Goal: Communication & Community: Ask a question

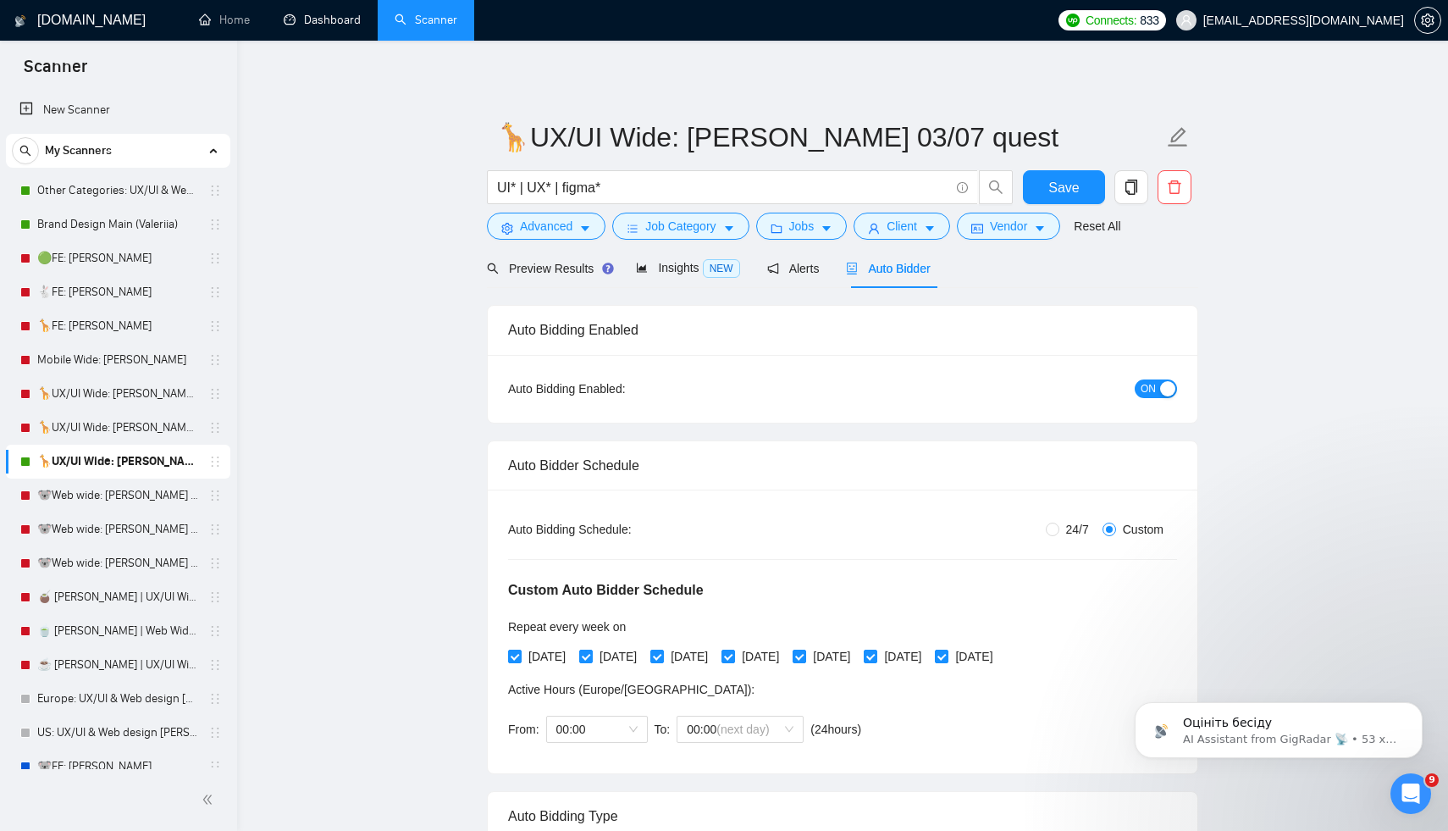
click at [1406, 786] on icon "Відкрити програму для спілкування Intercom" at bounding box center [1408, 791] width 28 height 28
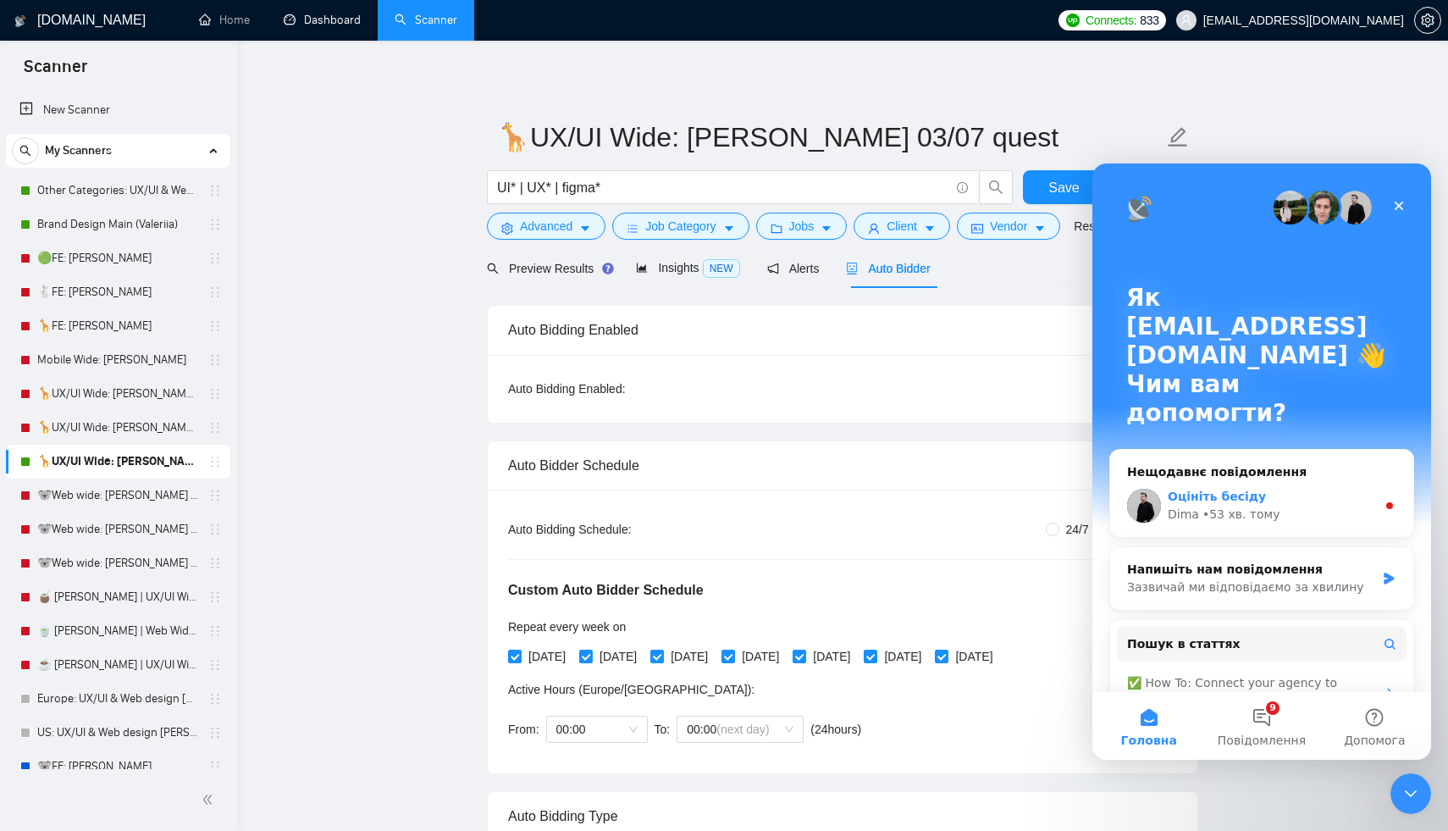
click at [1315, 488] on div "Оцініть бесіду" at bounding box center [1272, 497] width 208 height 18
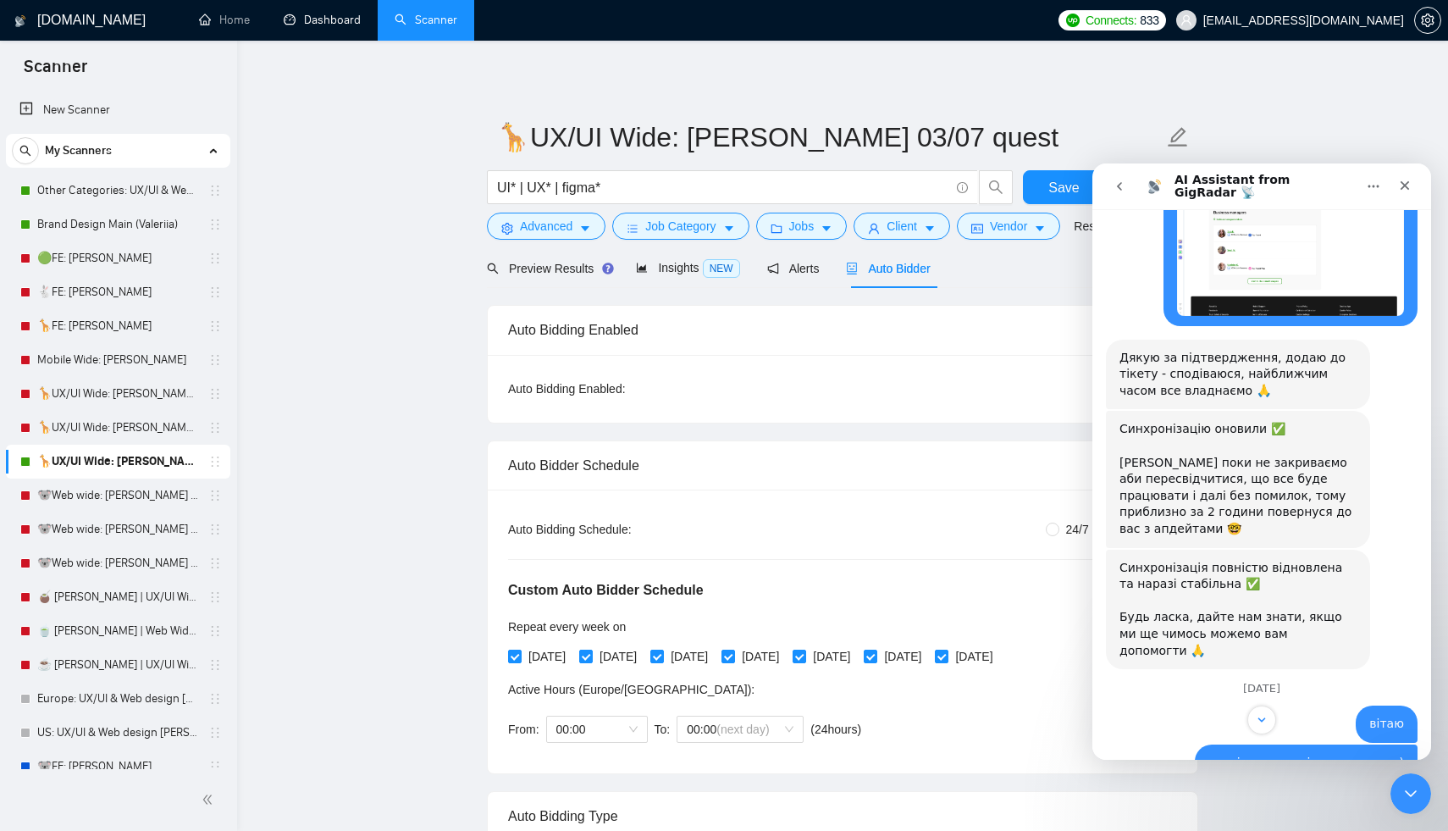
scroll to position [3205, 0]
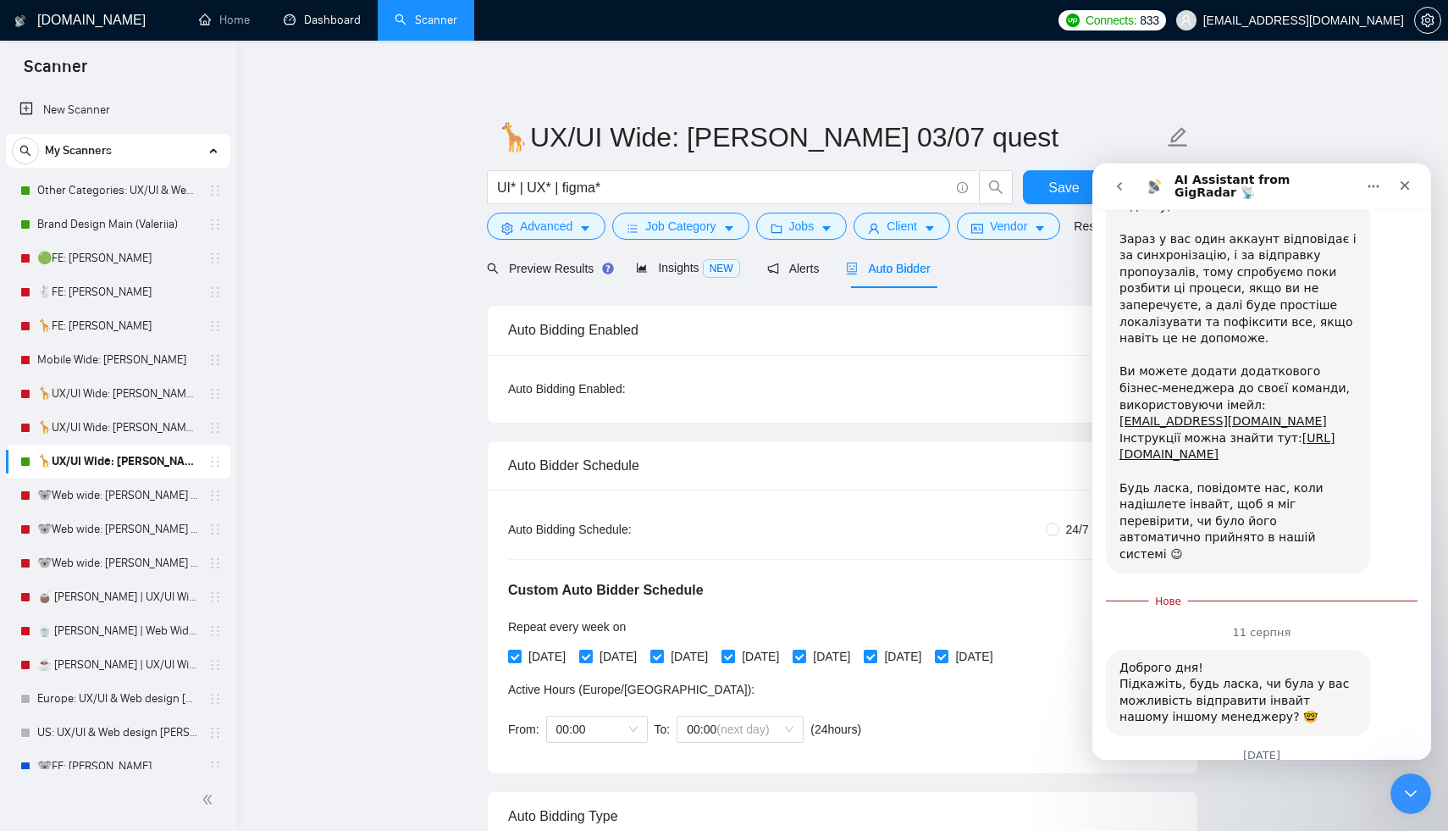
click at [1223, 819] on span "OK" at bounding box center [1224, 834] width 30 height 30
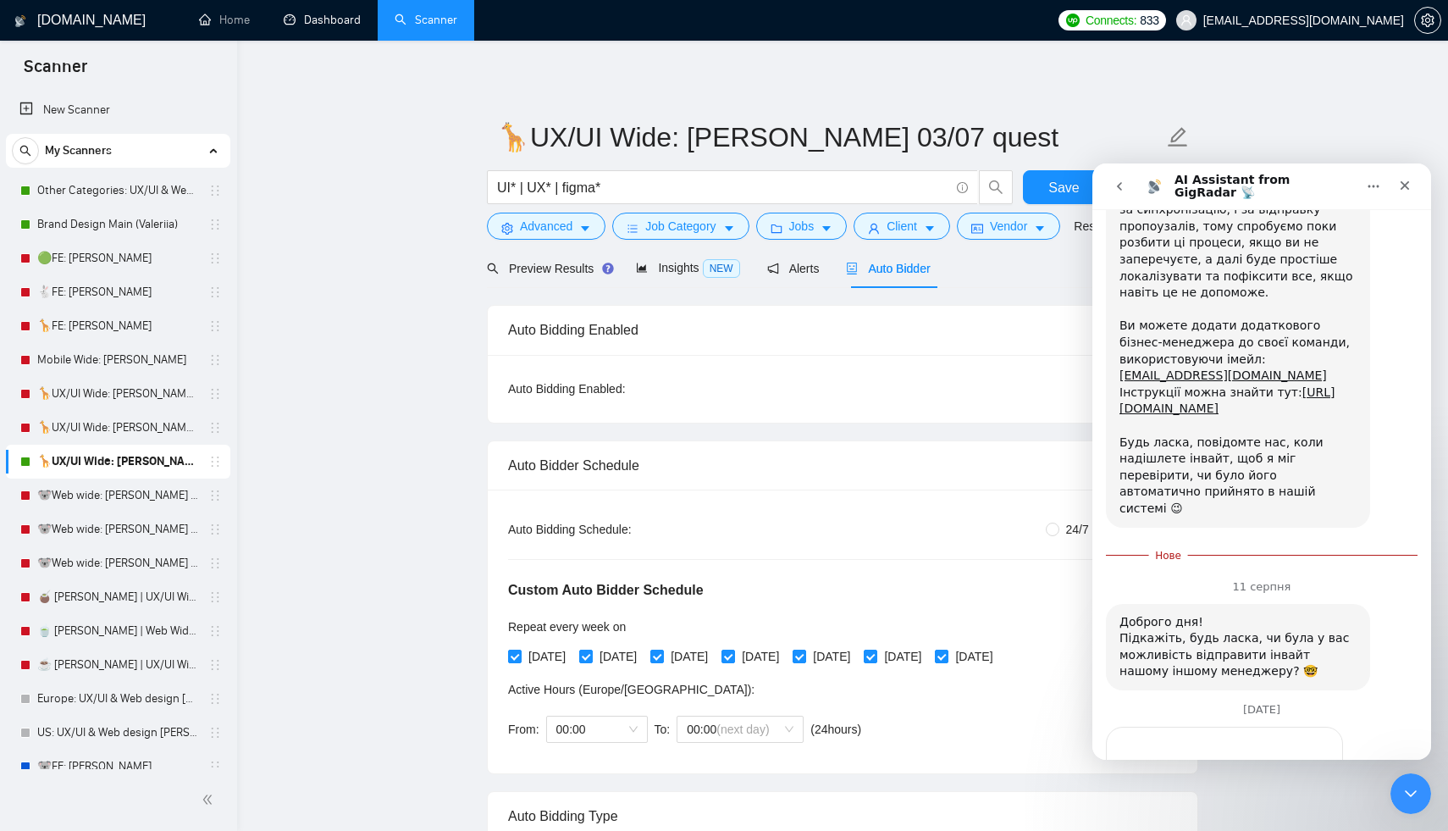
scroll to position [3185, 0]
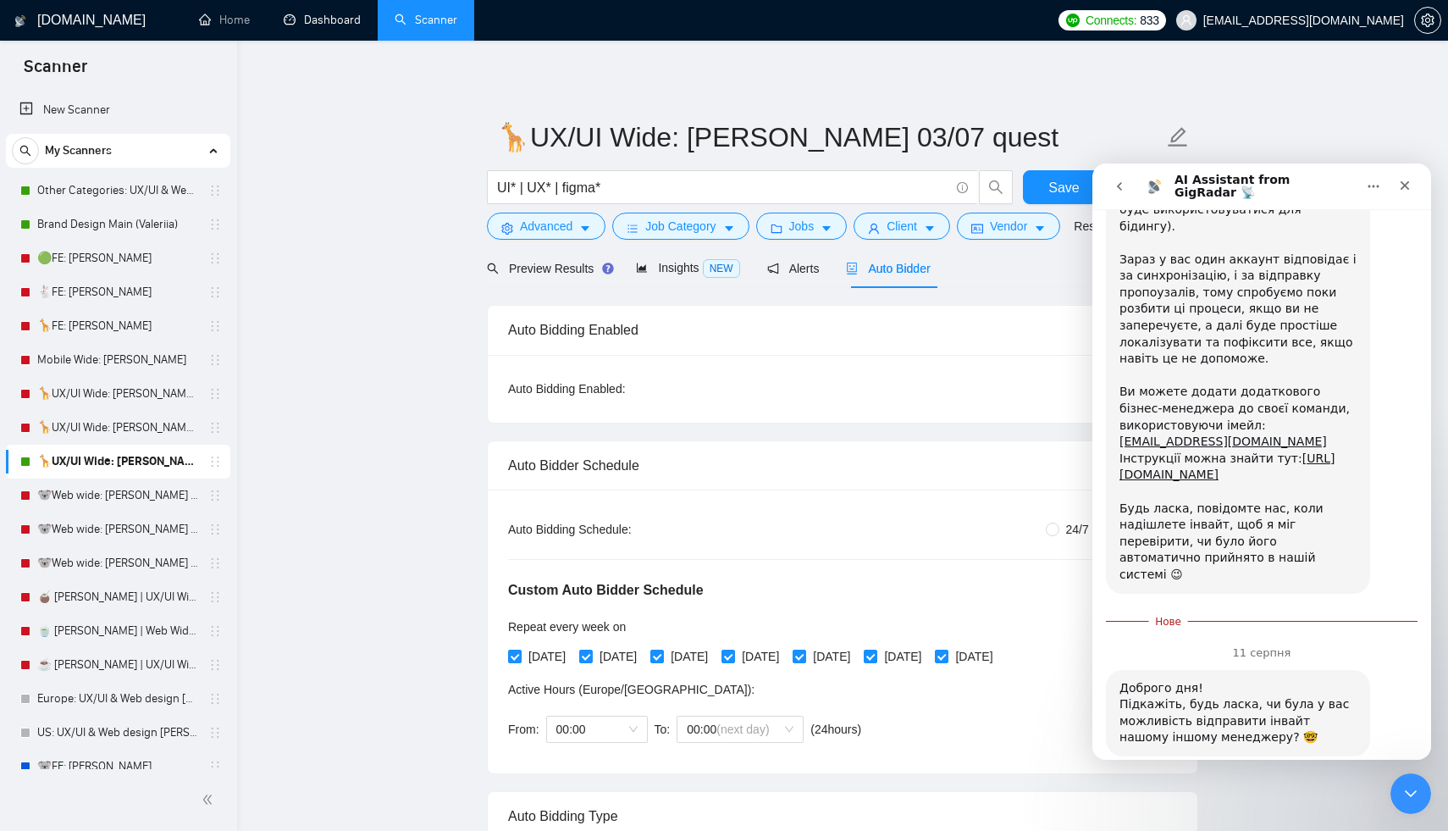
click at [1202, 704] on div "[DATE] Hey there! 👋 How can I assist you [DATE]? 😊 AI Assistant from GigRadar 📡…" at bounding box center [1261, 484] width 339 height 550
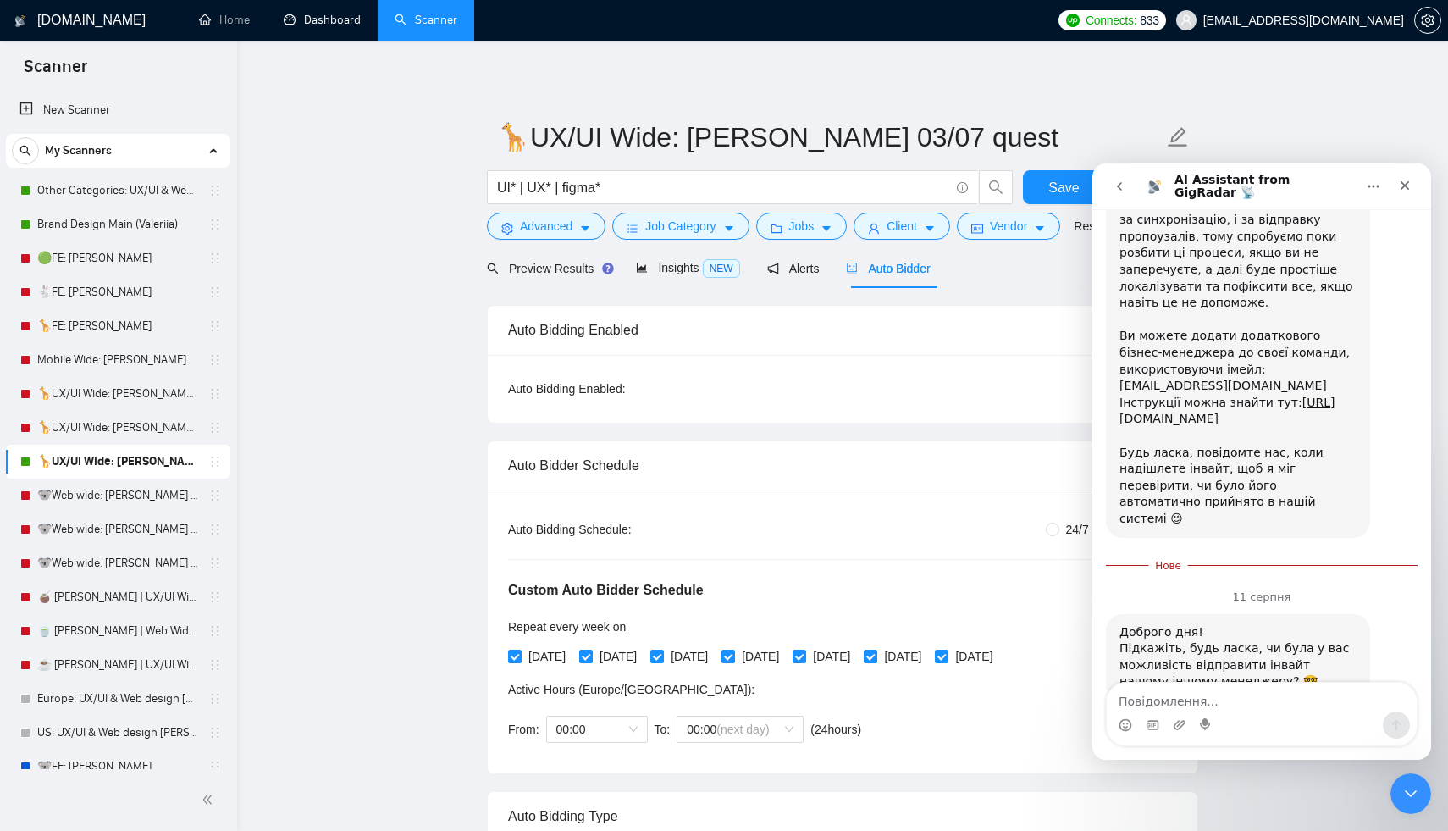
scroll to position [3246, 0]
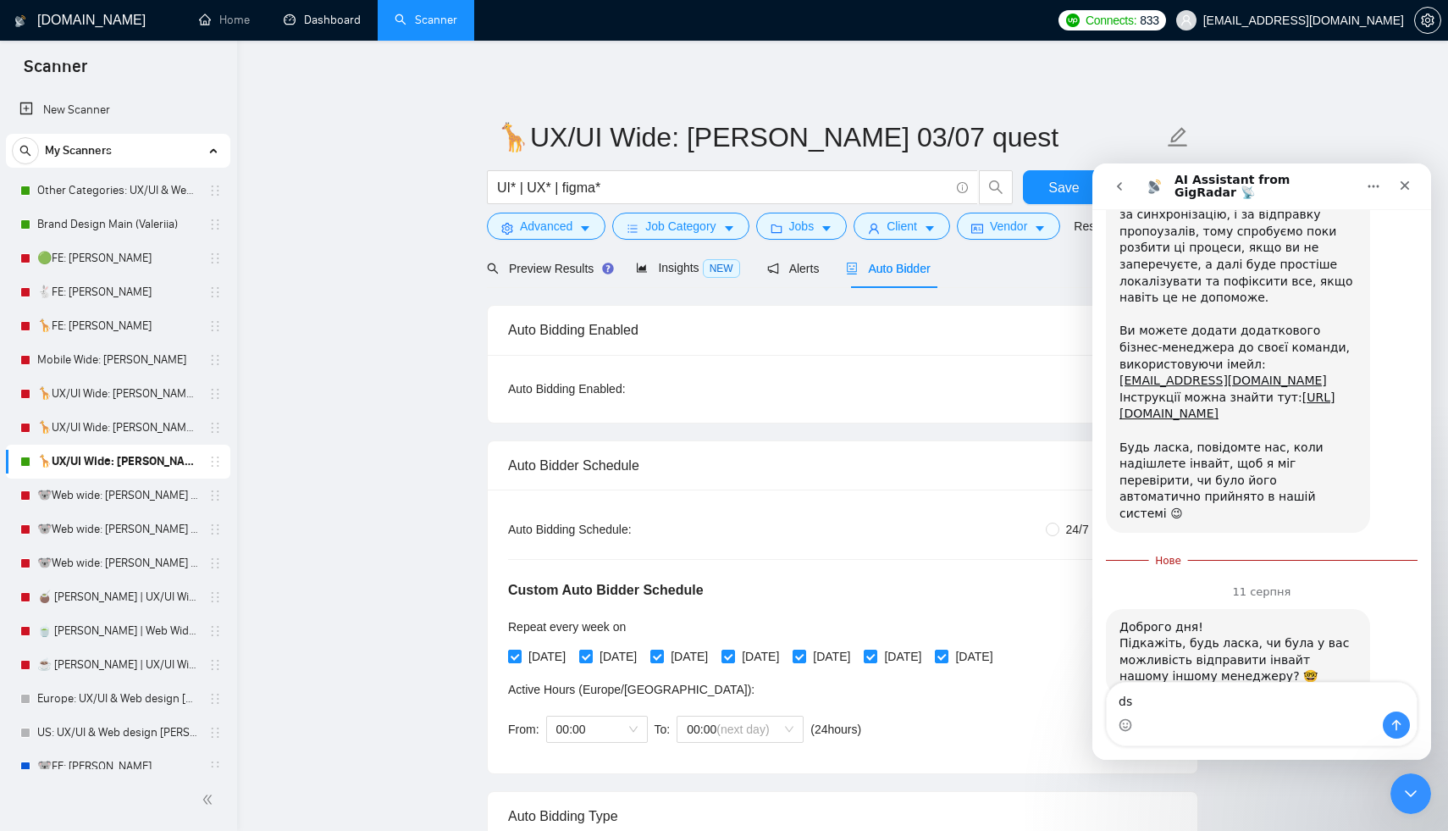
type textarea "d"
type textarea "вітаю"
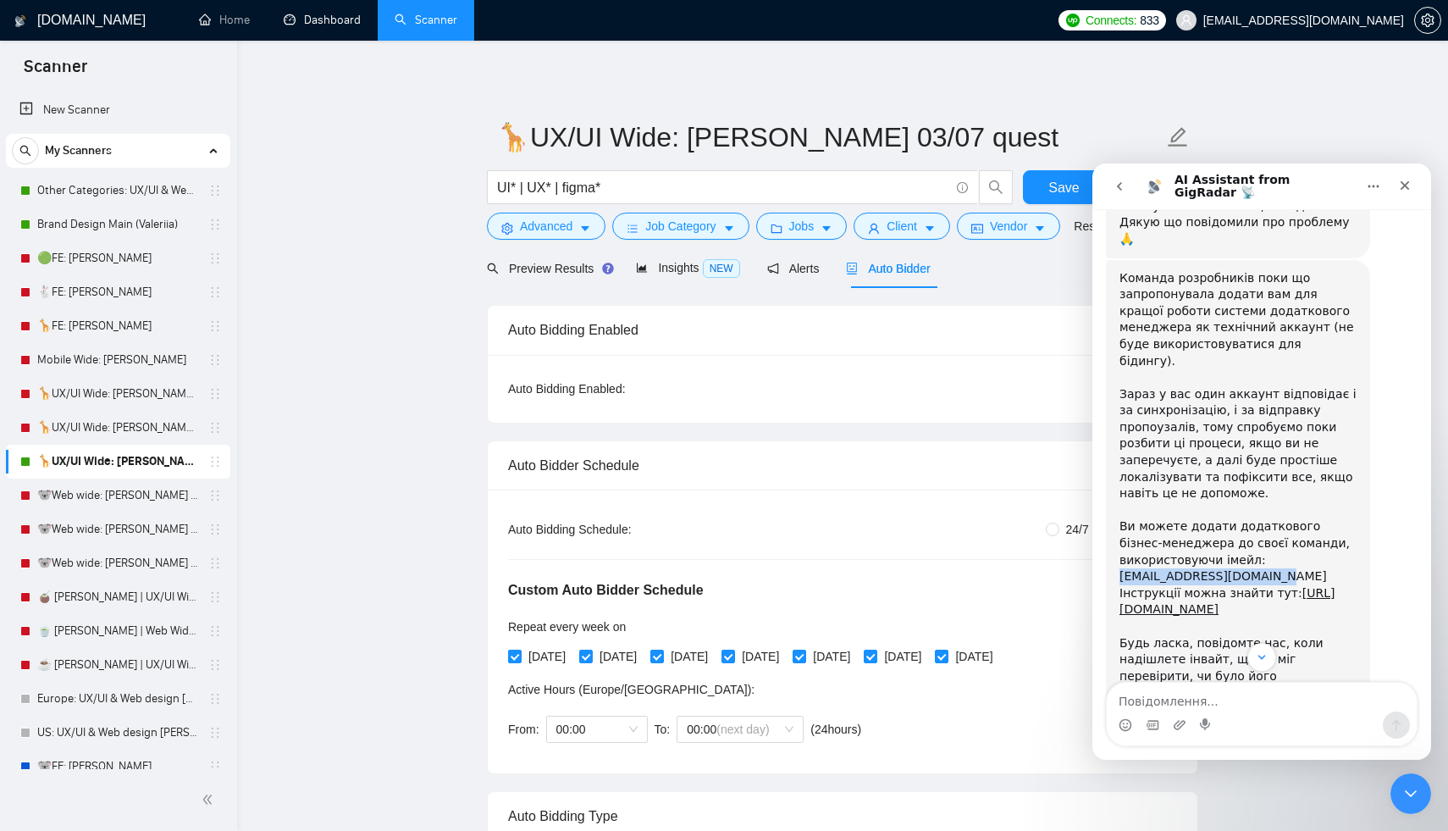
scroll to position [3322, 0]
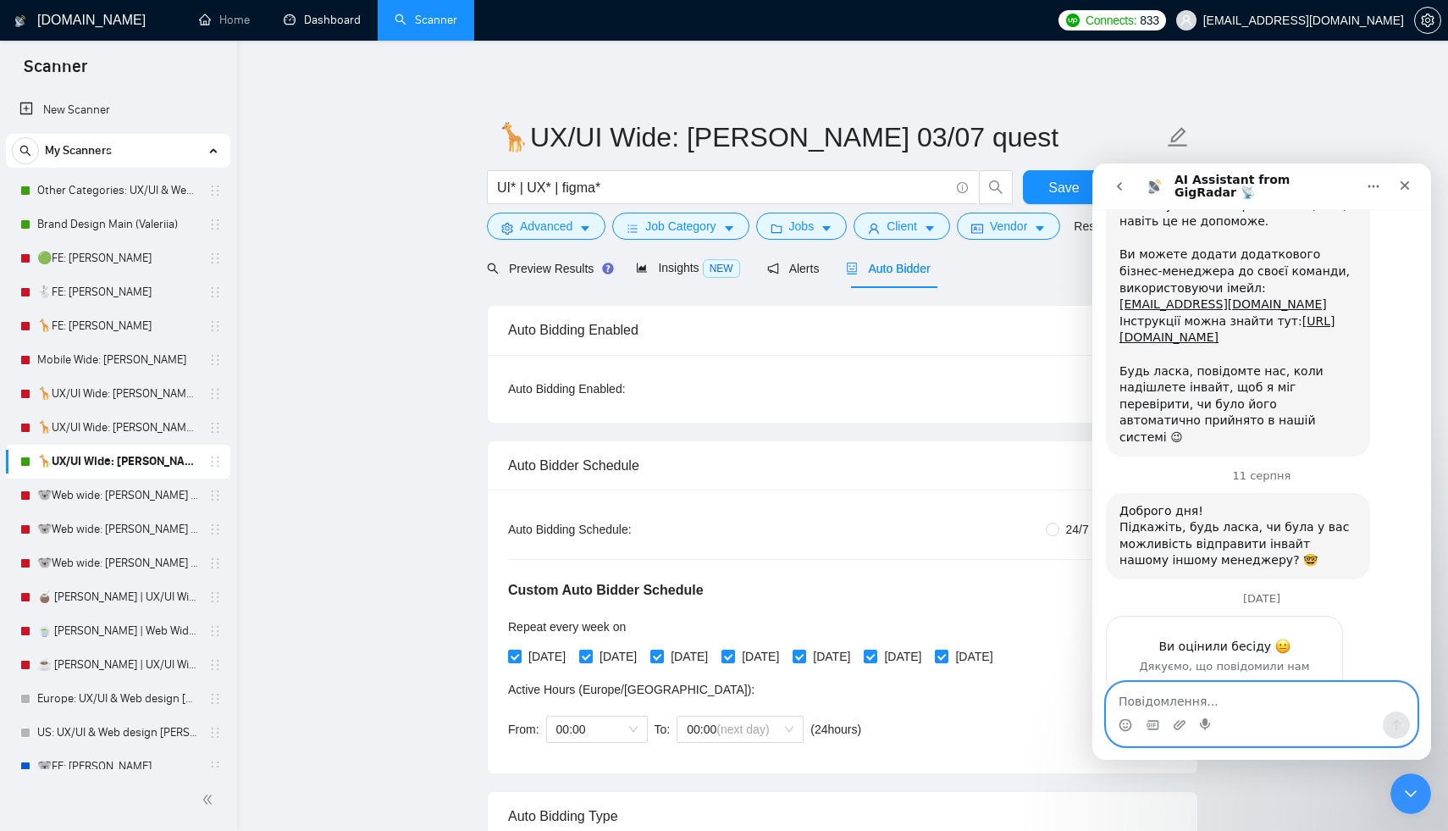
click at [1173, 702] on textarea "Повідомлення..." at bounding box center [1262, 696] width 310 height 29
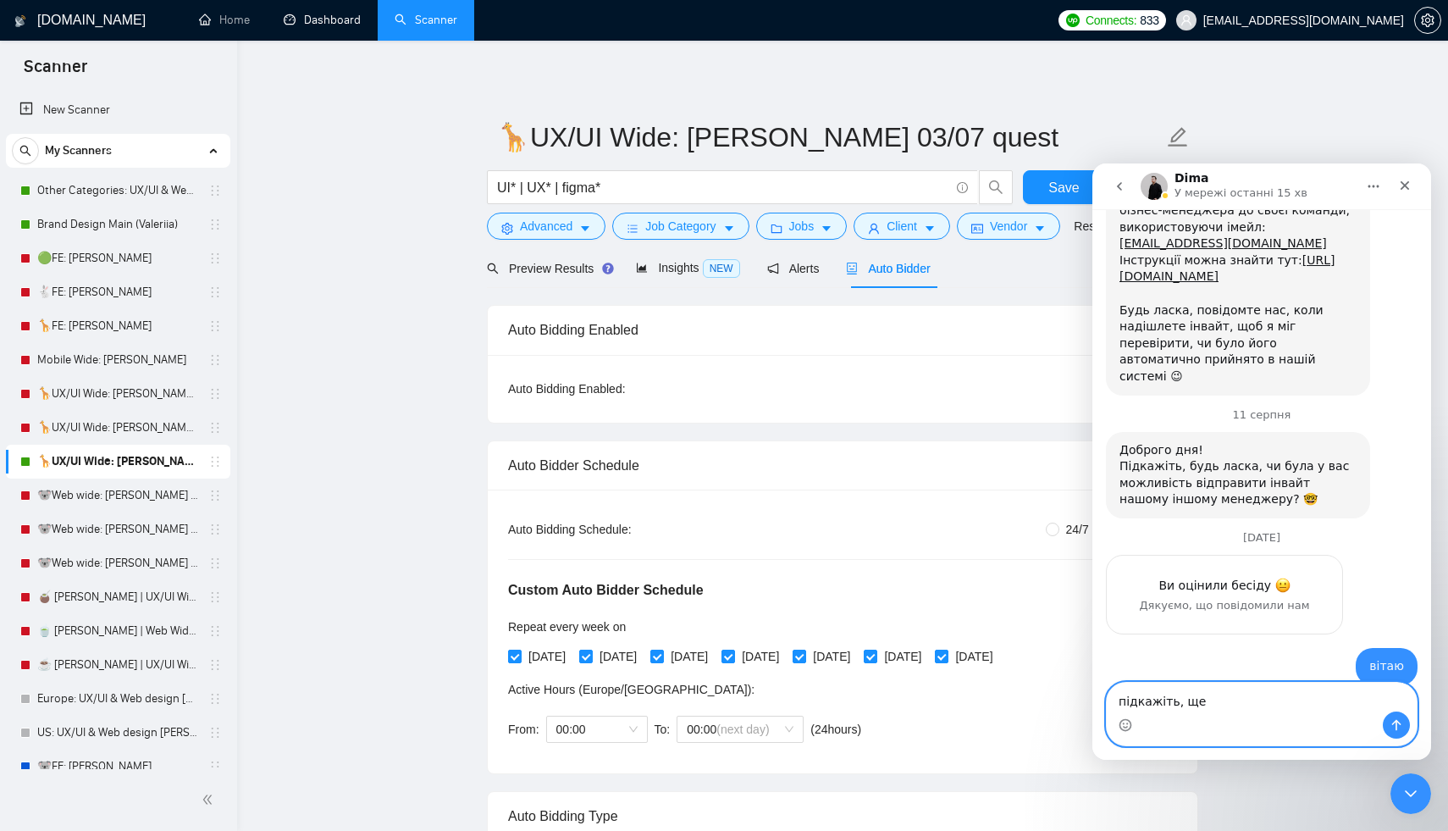
scroll to position [3390, 0]
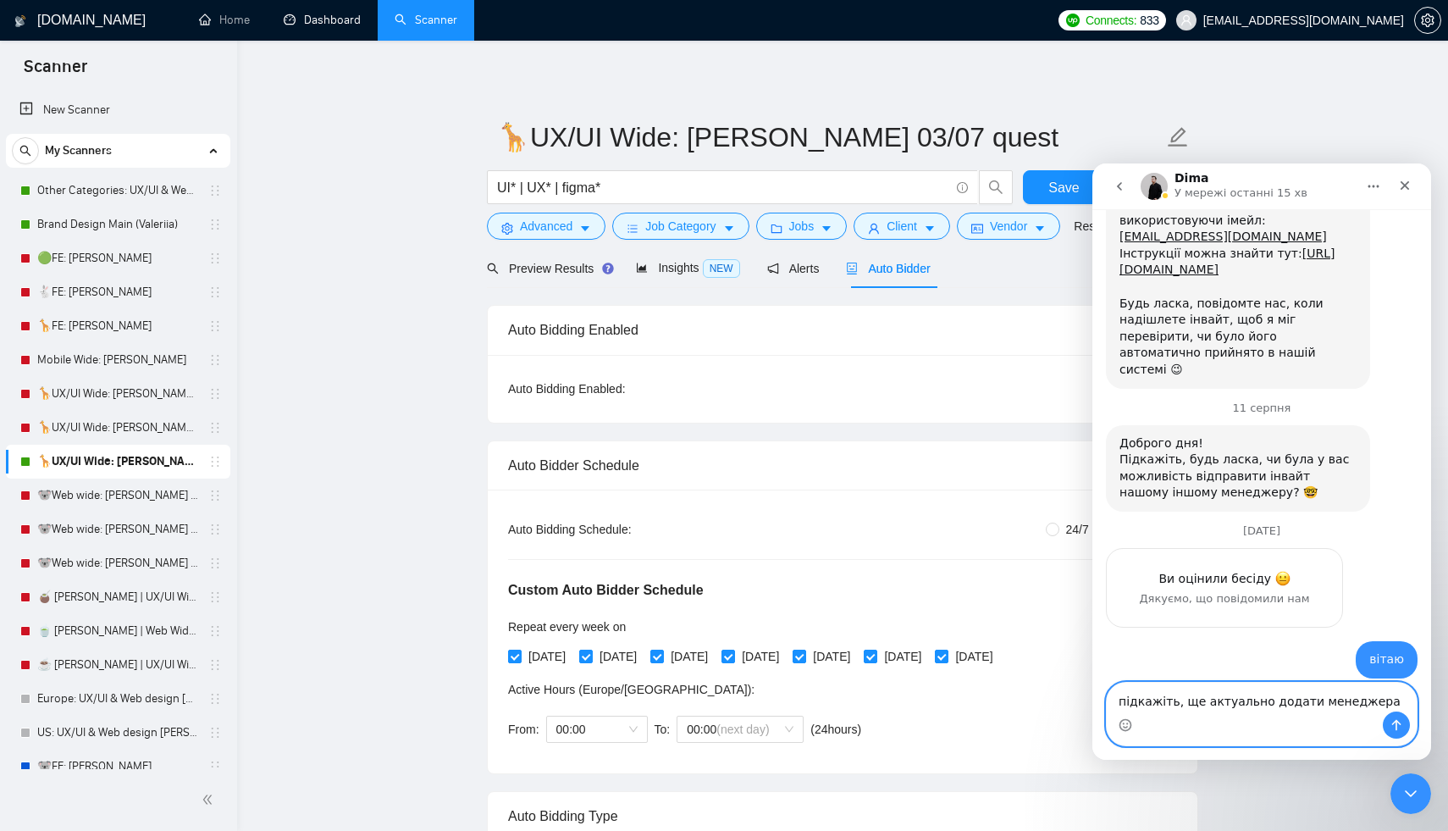
type textarea "підкажіть, ще актуально додати менеджера?"
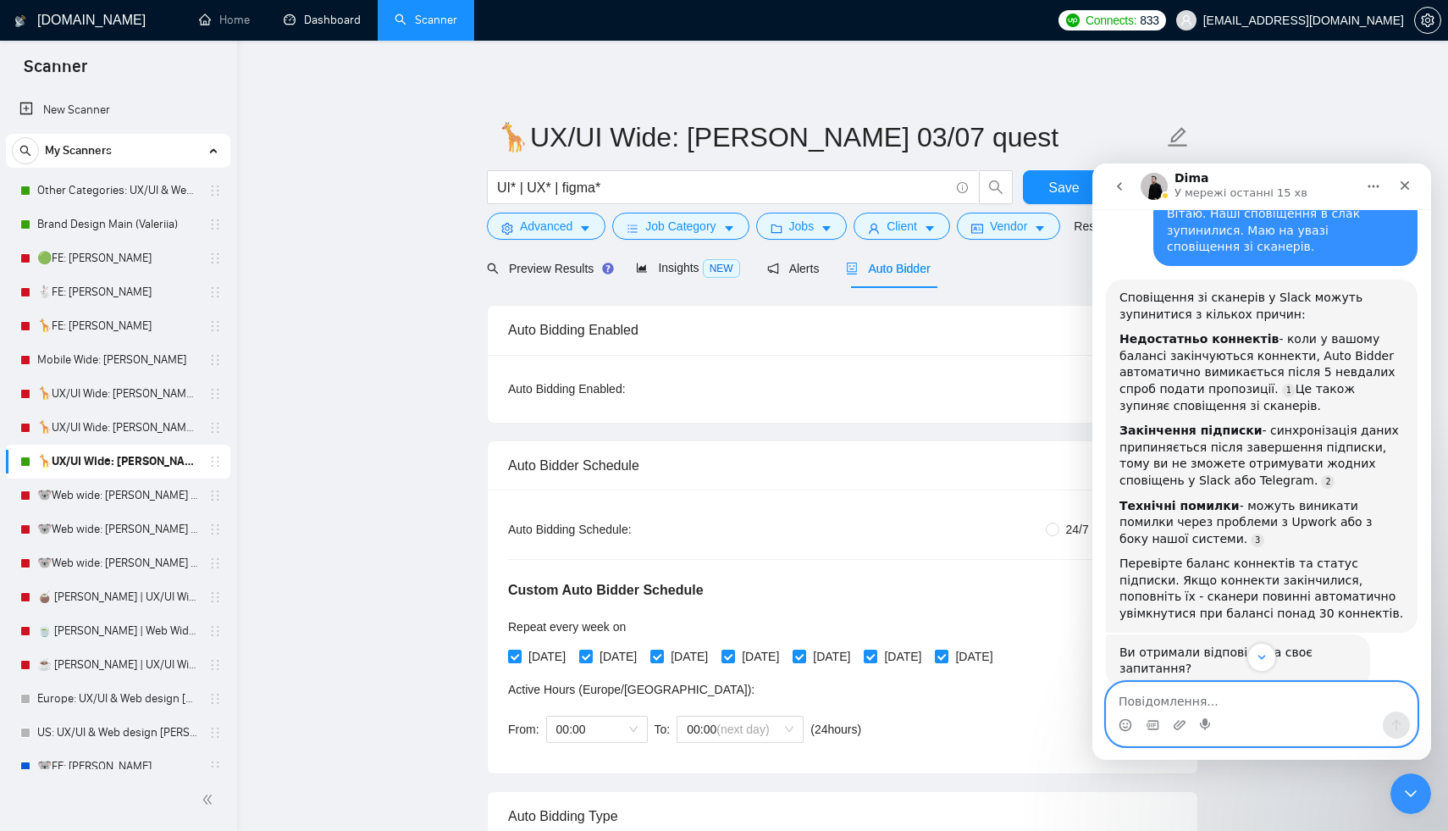
scroll to position [123, 0]
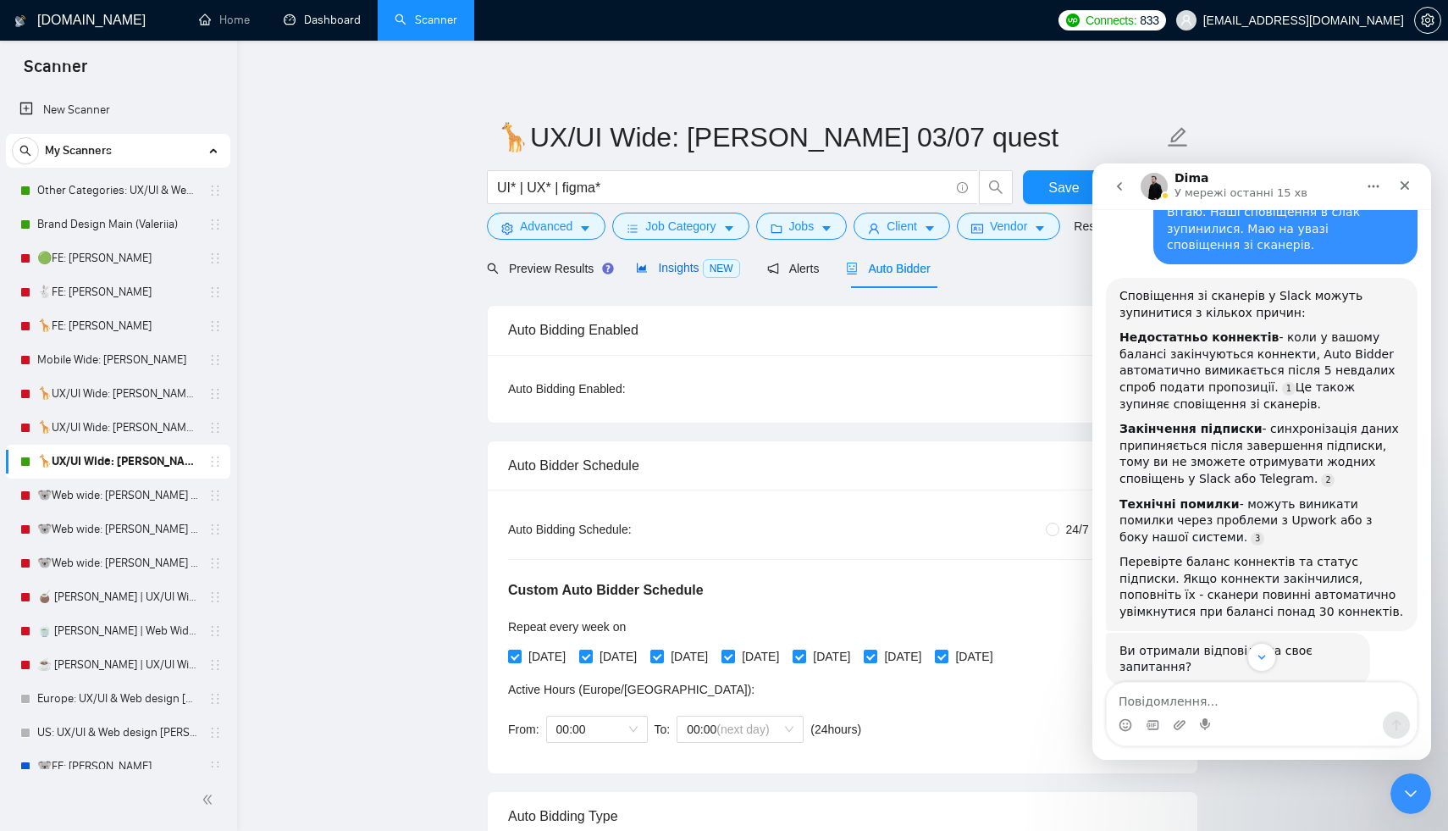
drag, startPoint x: 661, startPoint y: 265, endPoint x: 768, endPoint y: 268, distance: 106.7
click at [661, 265] on span "Insights NEW" at bounding box center [687, 268] width 103 height 14
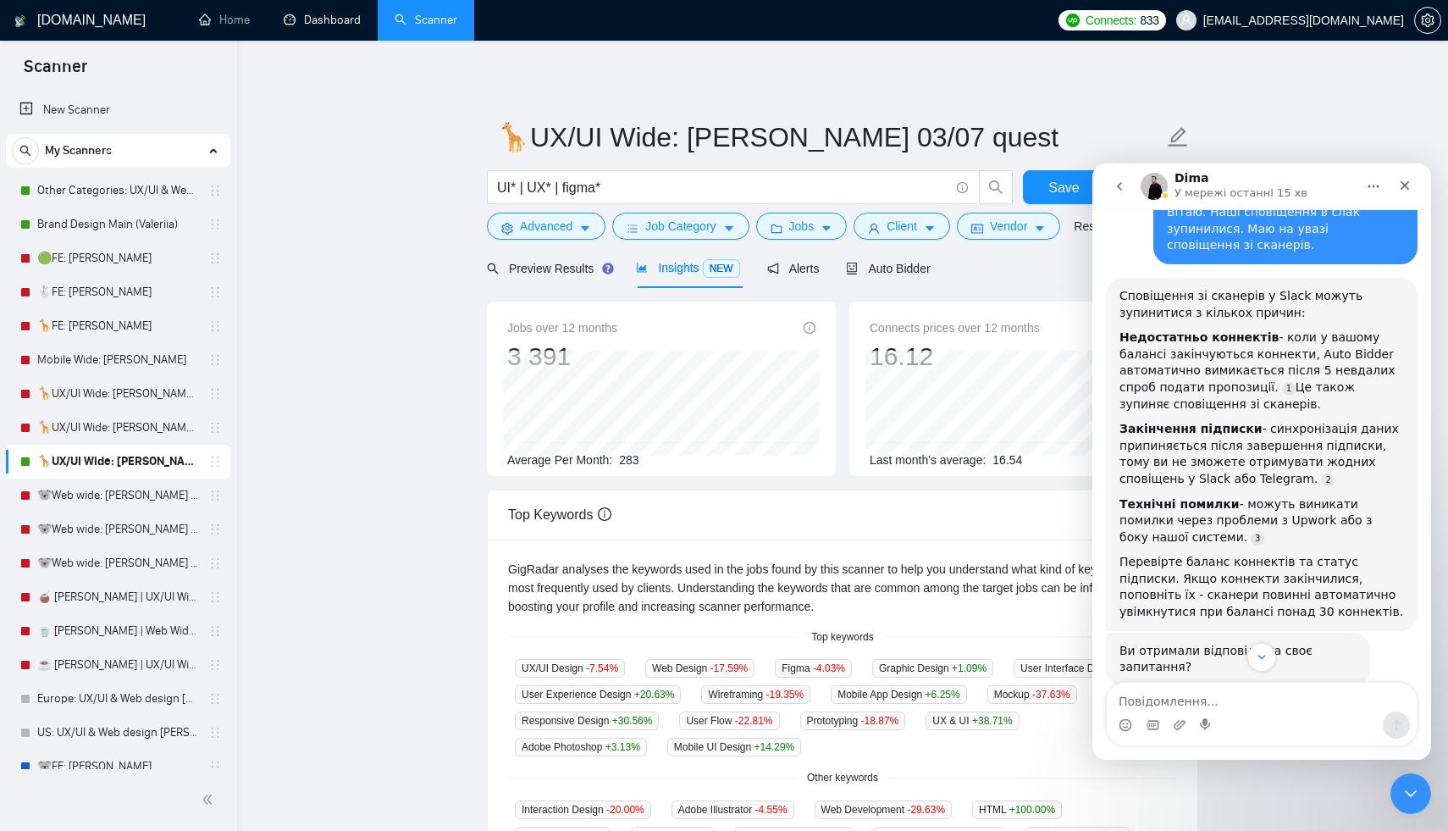
click at [768, 268] on div "Preview Results Insights NEW Alerts Auto Bidder" at bounding box center [709, 268] width 444 height 40
click at [786, 268] on span "Alerts" at bounding box center [793, 269] width 52 height 14
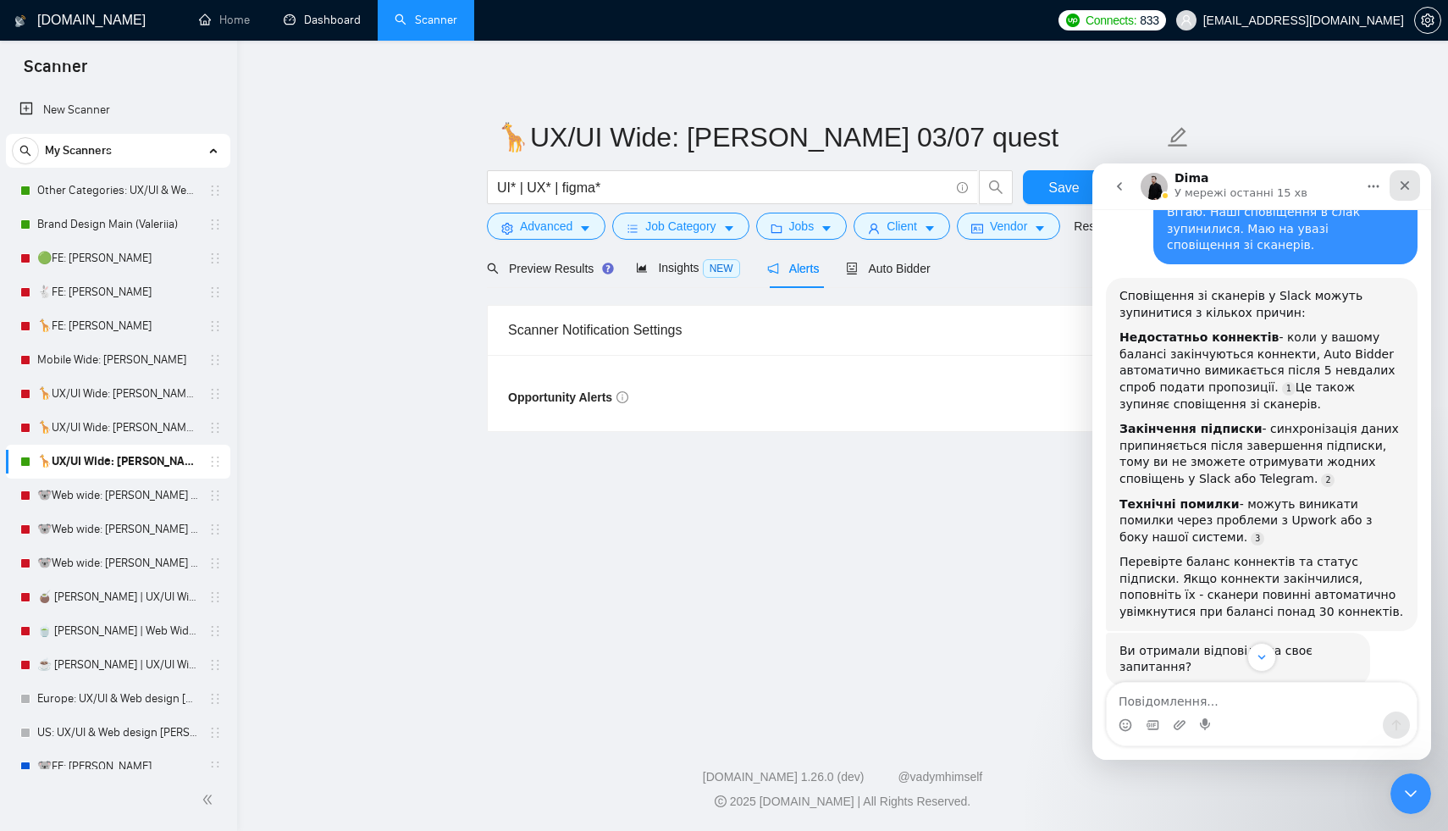
click at [1403, 185] on icon "Закрити" at bounding box center [1404, 185] width 9 height 9
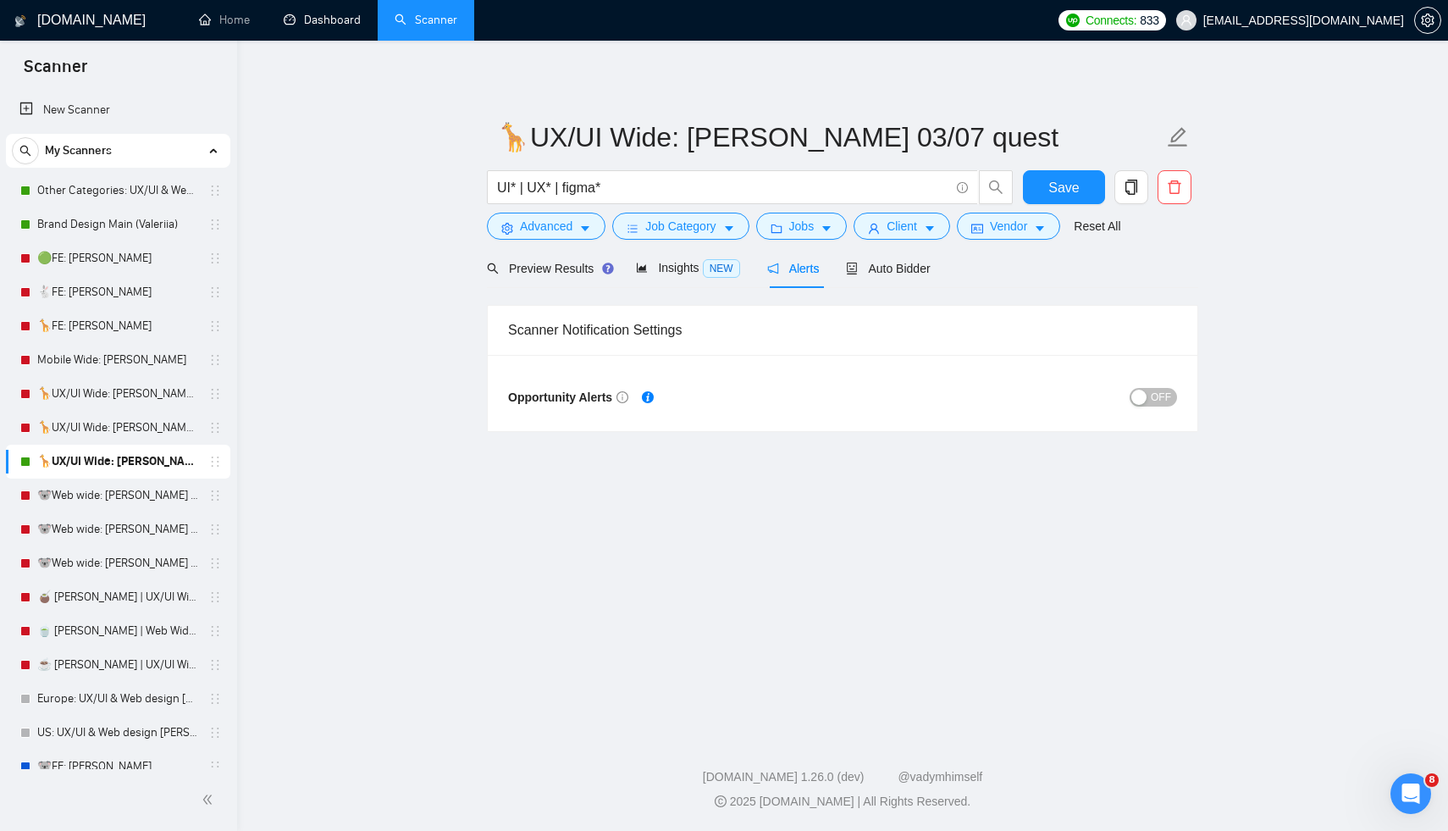
scroll to position [3624, 0]
click at [58, 434] on link "🦒UX/UI Wide: [PERSON_NAME] 03/07 portfolio" at bounding box center [117, 428] width 161 height 34
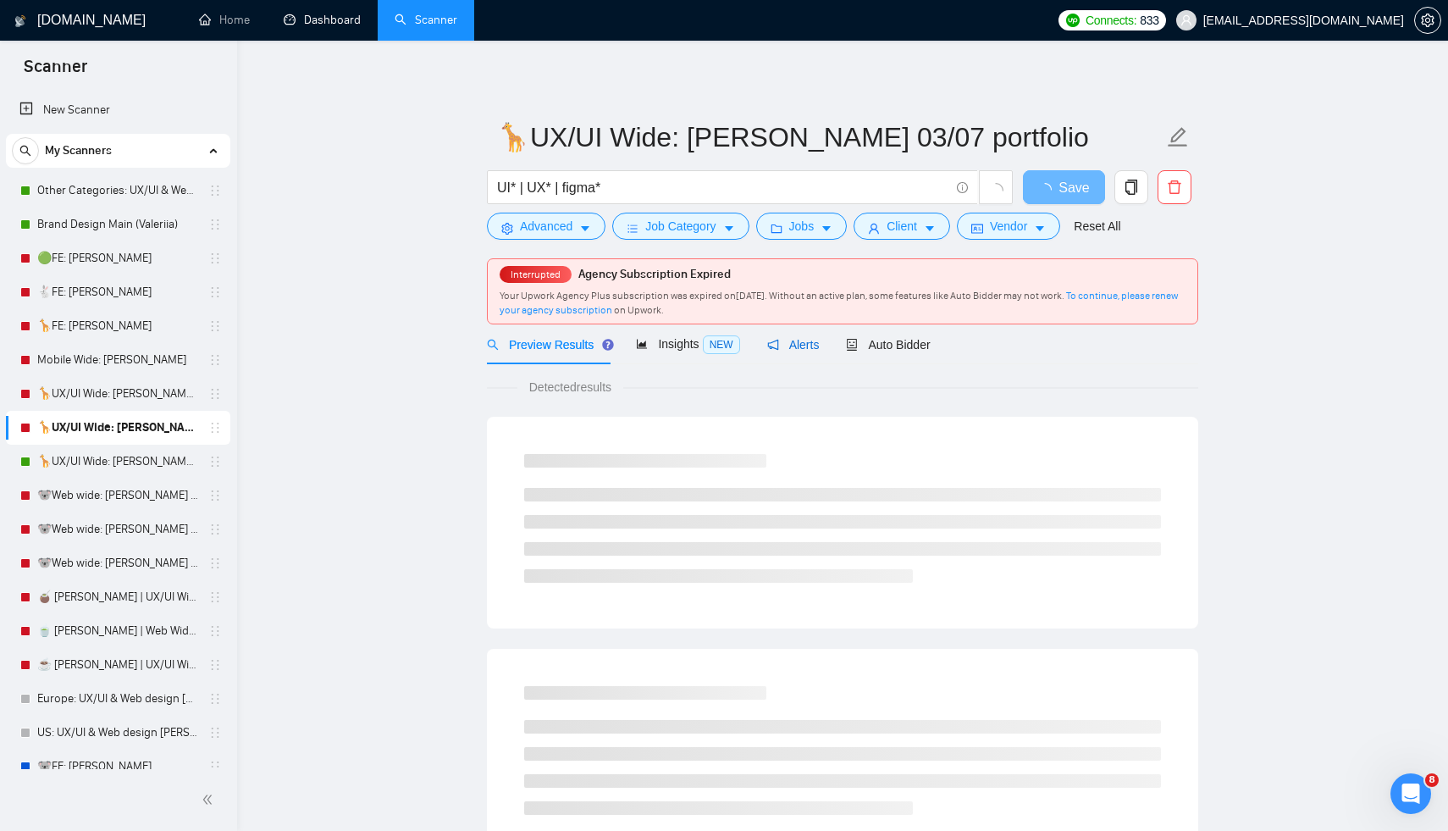
click at [799, 342] on span "Alerts" at bounding box center [793, 345] width 52 height 14
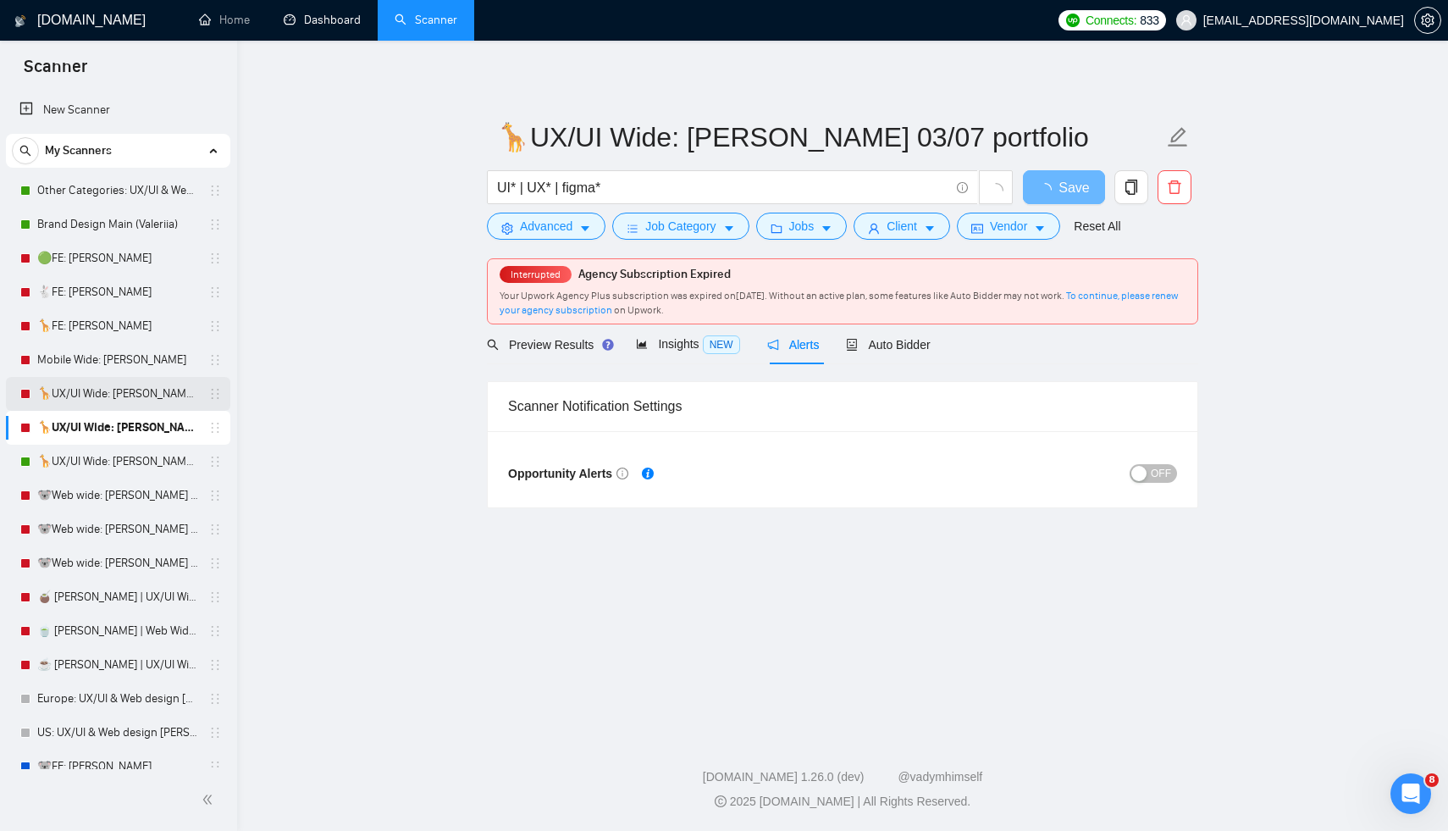
click at [106, 397] on link "🦒UX/UI Wide: [PERSON_NAME] 03/07 old" at bounding box center [117, 394] width 161 height 34
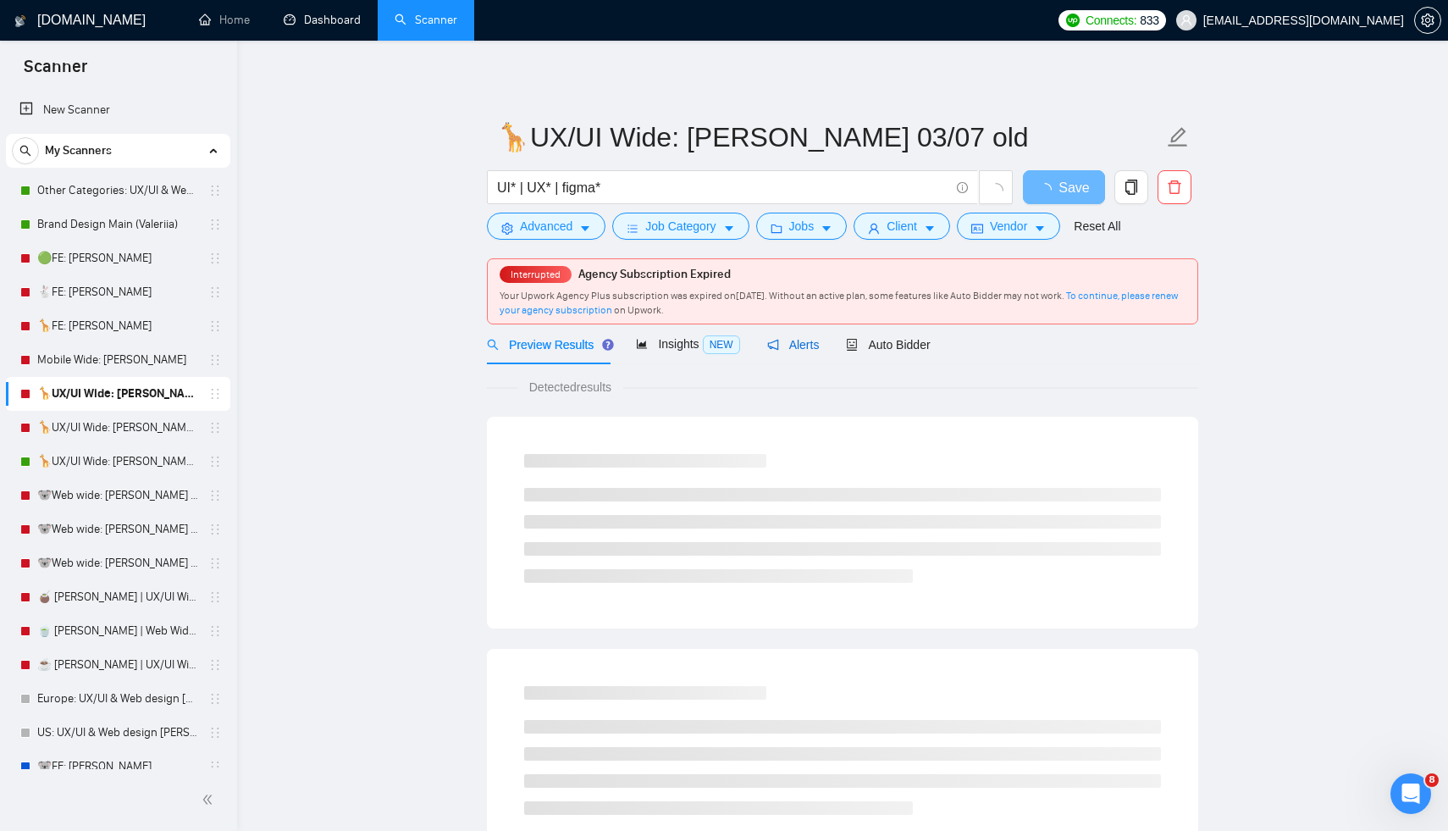
click at [791, 352] on div "Alerts" at bounding box center [793, 344] width 52 height 19
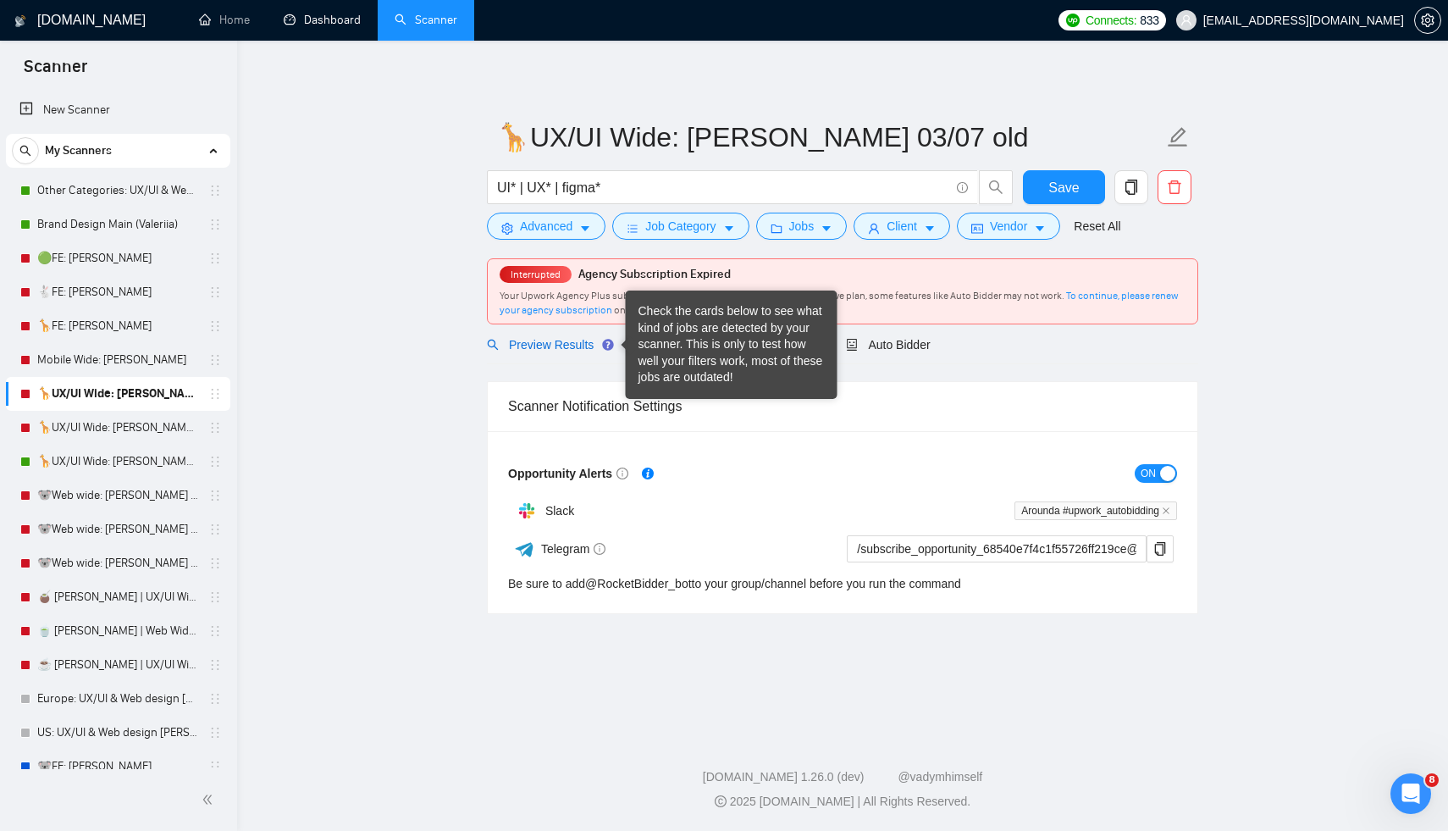
click at [533, 342] on span "Preview Results" at bounding box center [548, 345] width 122 height 14
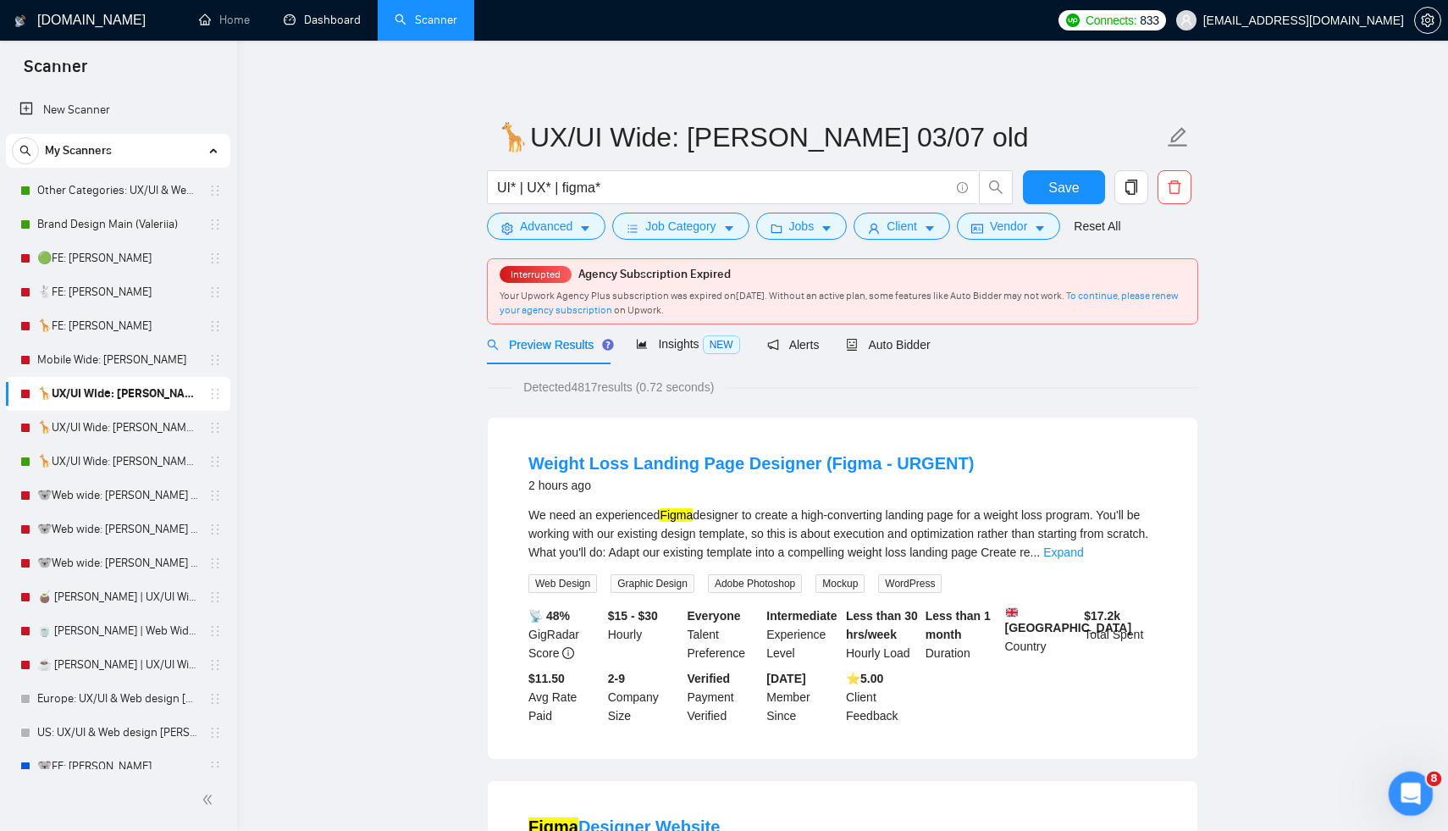
click at [1405, 781] on icon "Відкрити програму для спілкування Intercom" at bounding box center [1408, 791] width 28 height 28
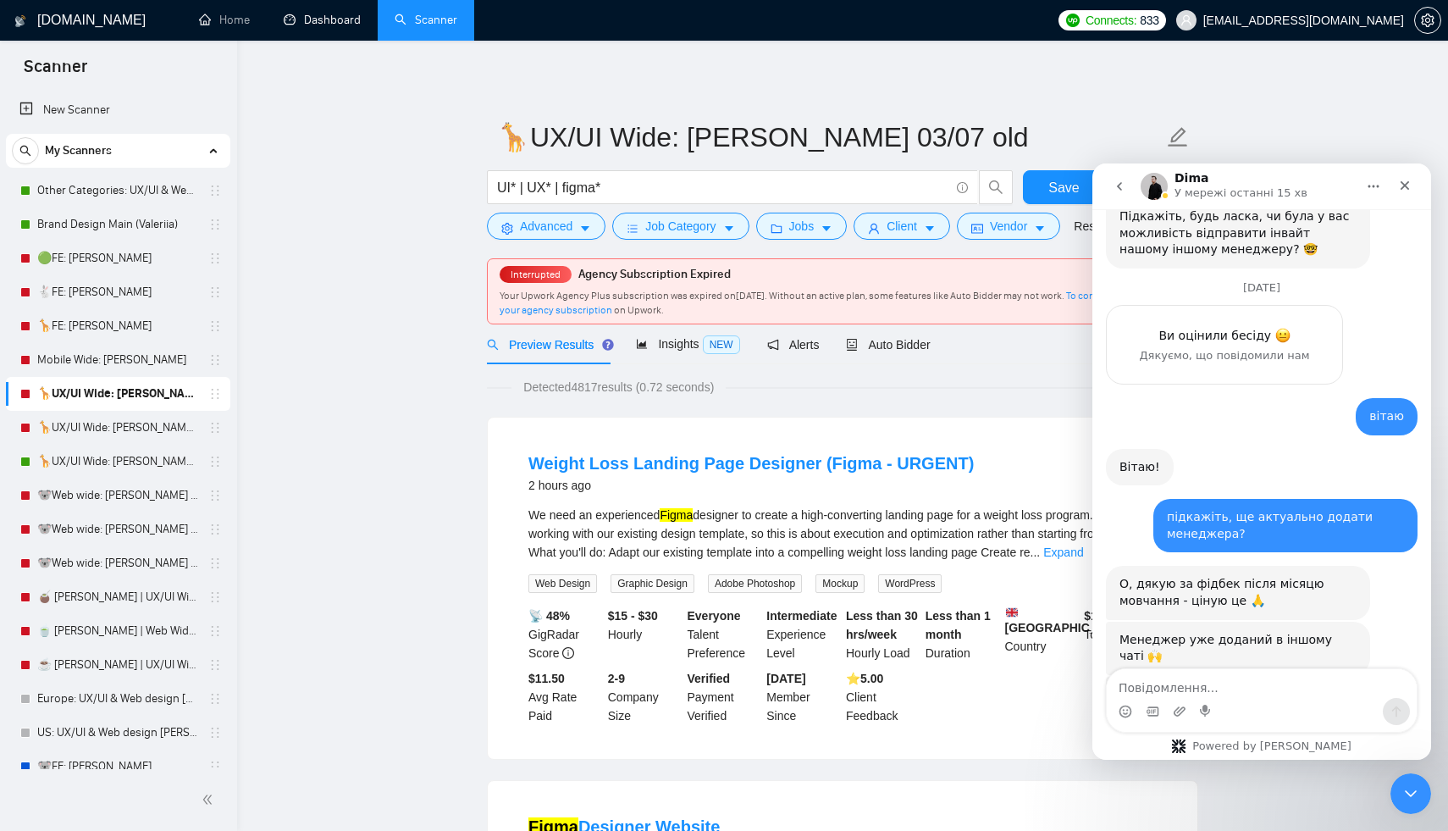
scroll to position [3637, 0]
type textarea "та нібито не працює)"
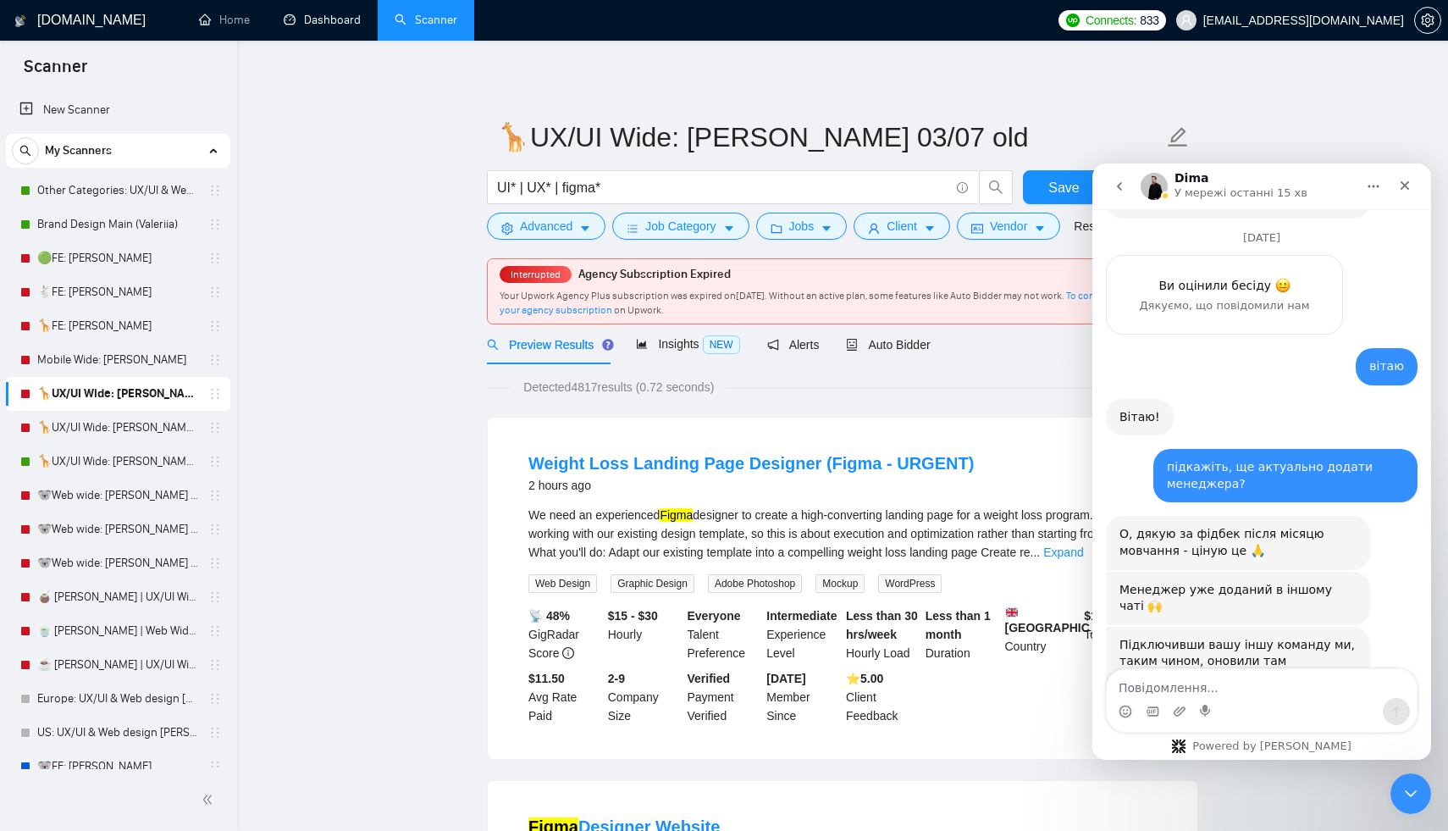
scroll to position [3688, 0]
click at [683, 354] on div "Insights NEW" at bounding box center [687, 344] width 103 height 40
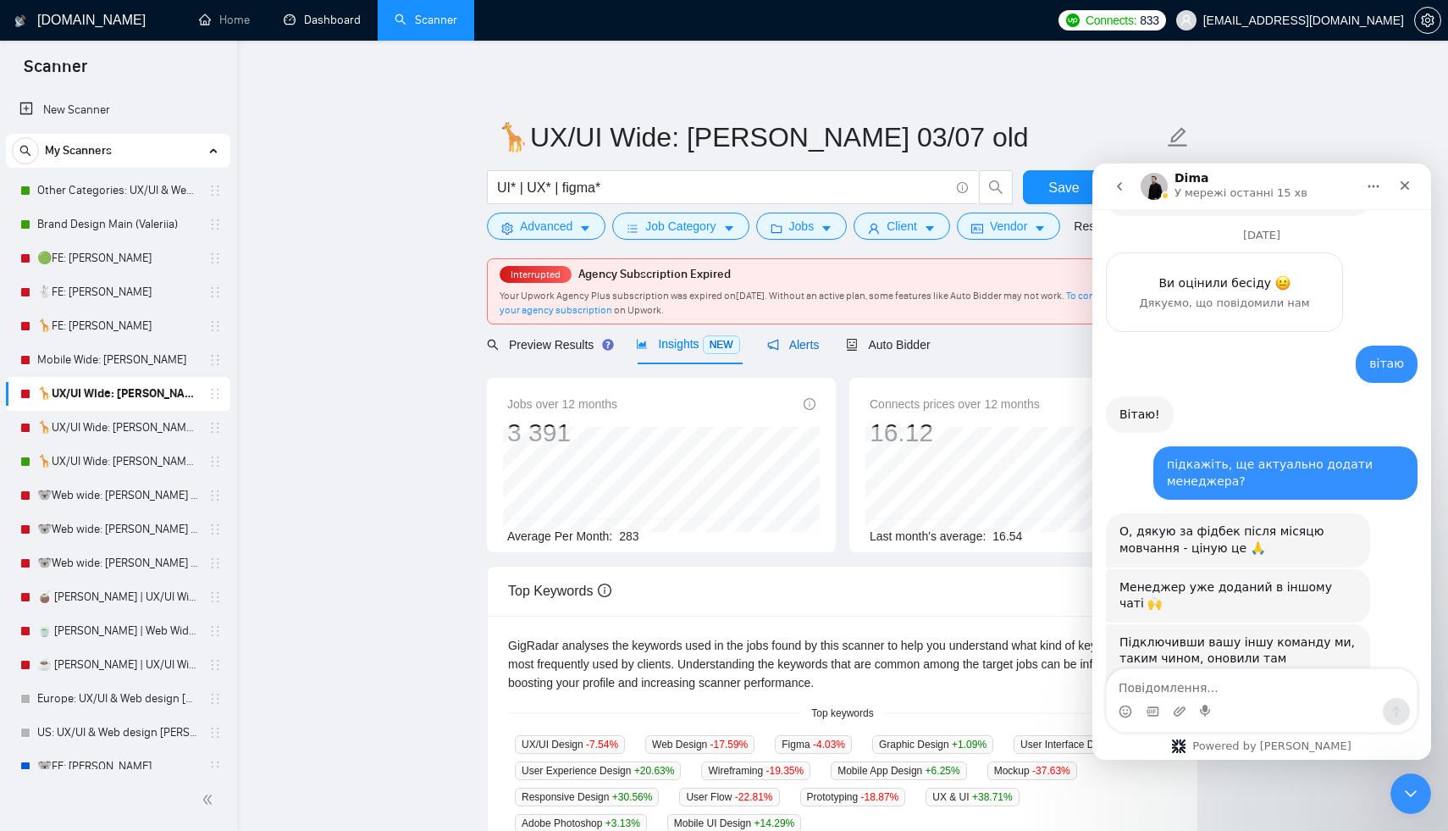
click at [781, 340] on span "Alerts" at bounding box center [793, 345] width 52 height 14
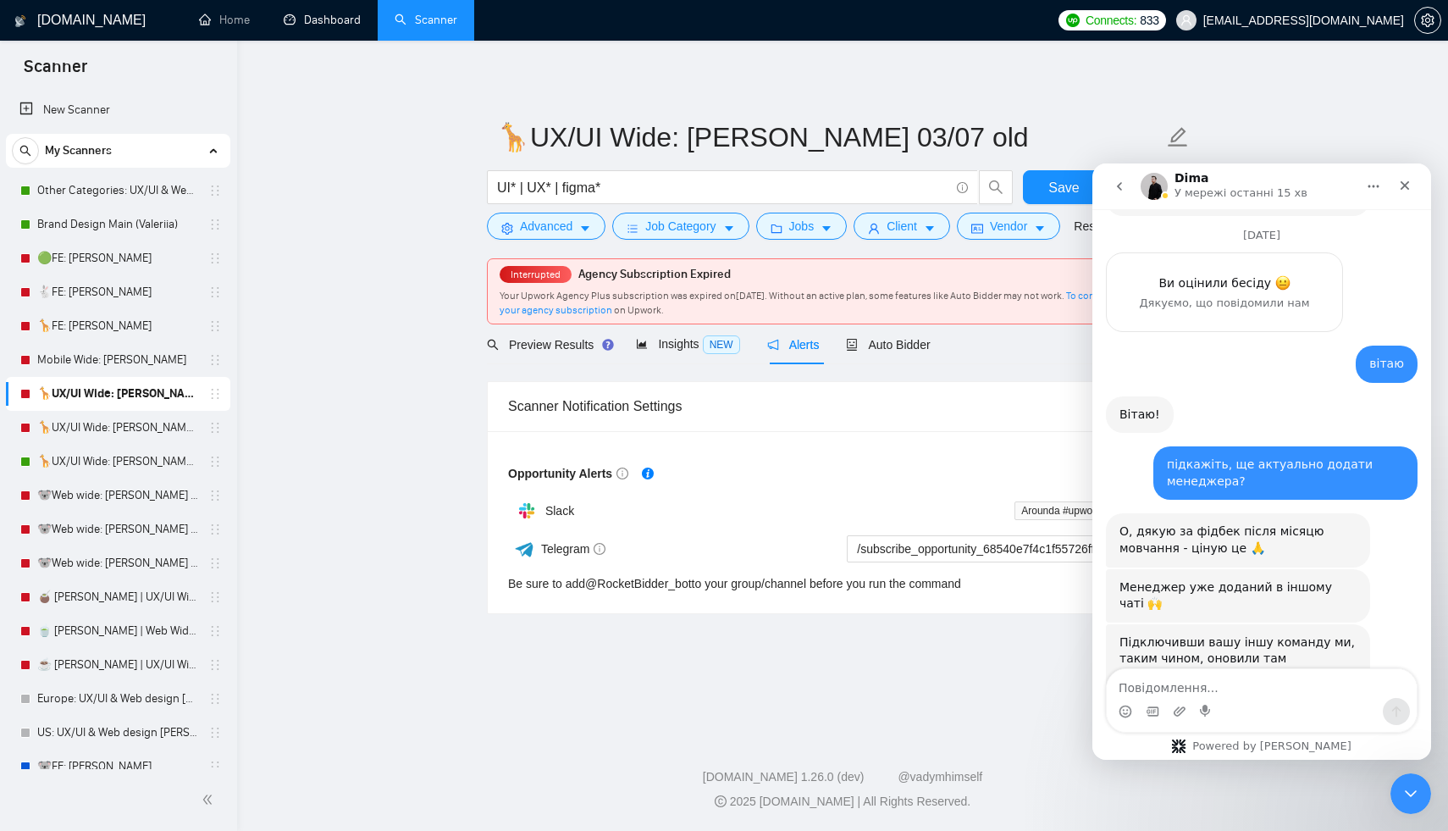
click at [1377, 186] on icon "Головна" at bounding box center [1373, 186] width 11 height 3
click at [1339, 135] on main "🦒UX/UI Wide: [PERSON_NAME] 03/07 old UI* | UX* | figma* Save Advanced Job Categ…" at bounding box center [842, 384] width 1157 height 632
click at [1396, 183] on div "Закрити" at bounding box center [1404, 185] width 30 height 30
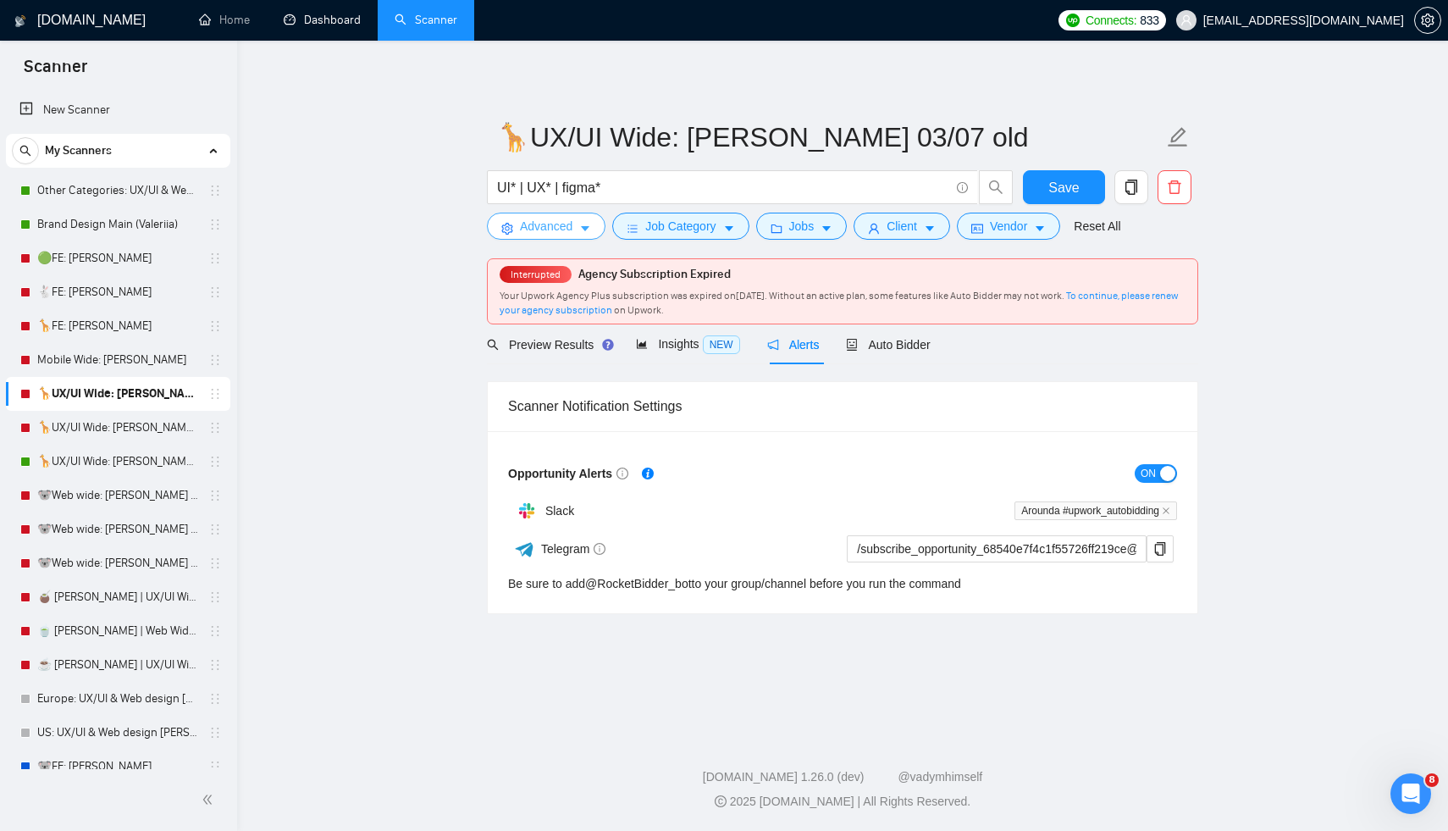
click at [547, 234] on span "Advanced" at bounding box center [546, 226] width 52 height 19
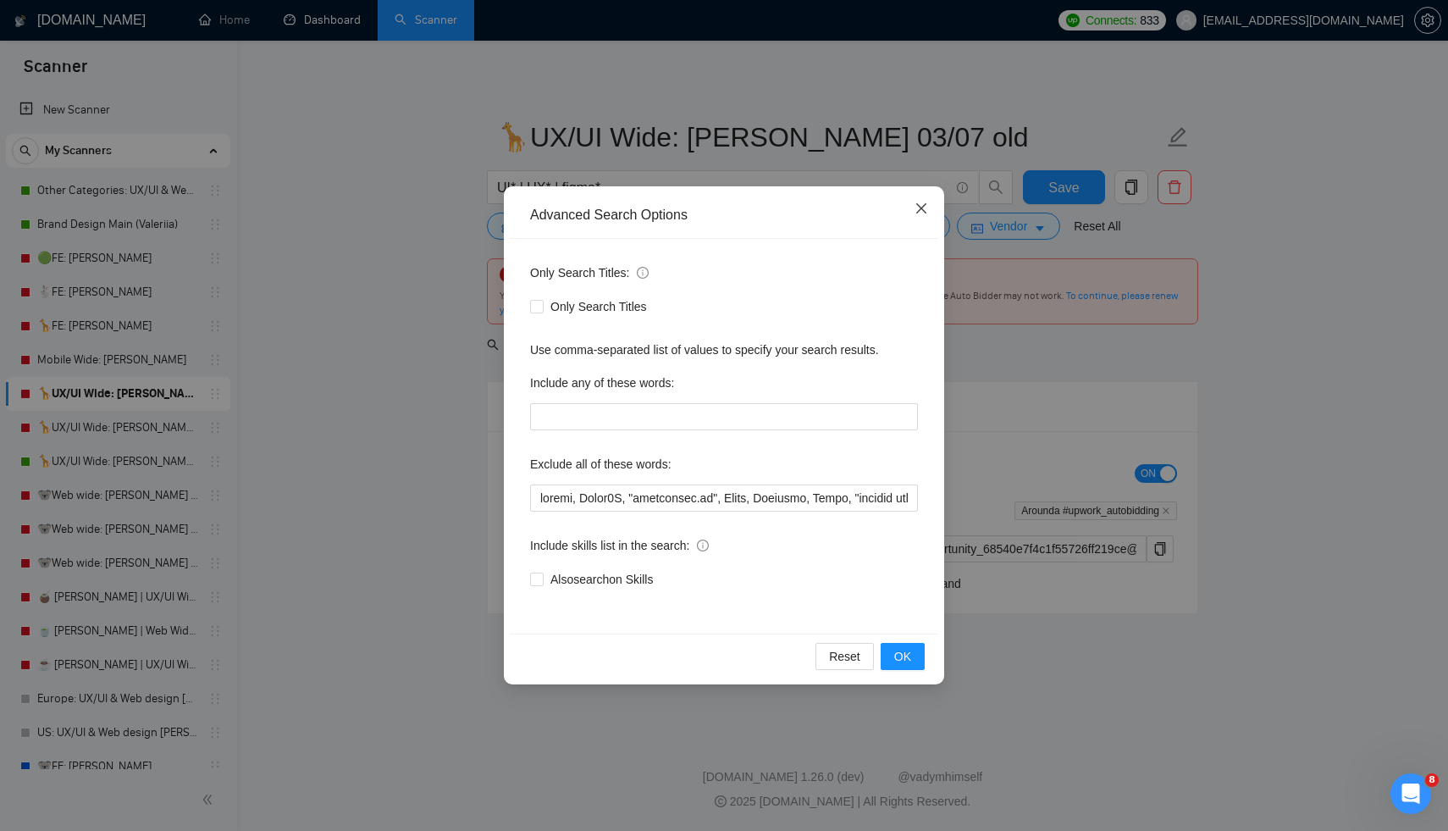
click at [927, 214] on icon "close" at bounding box center [921, 209] width 14 height 14
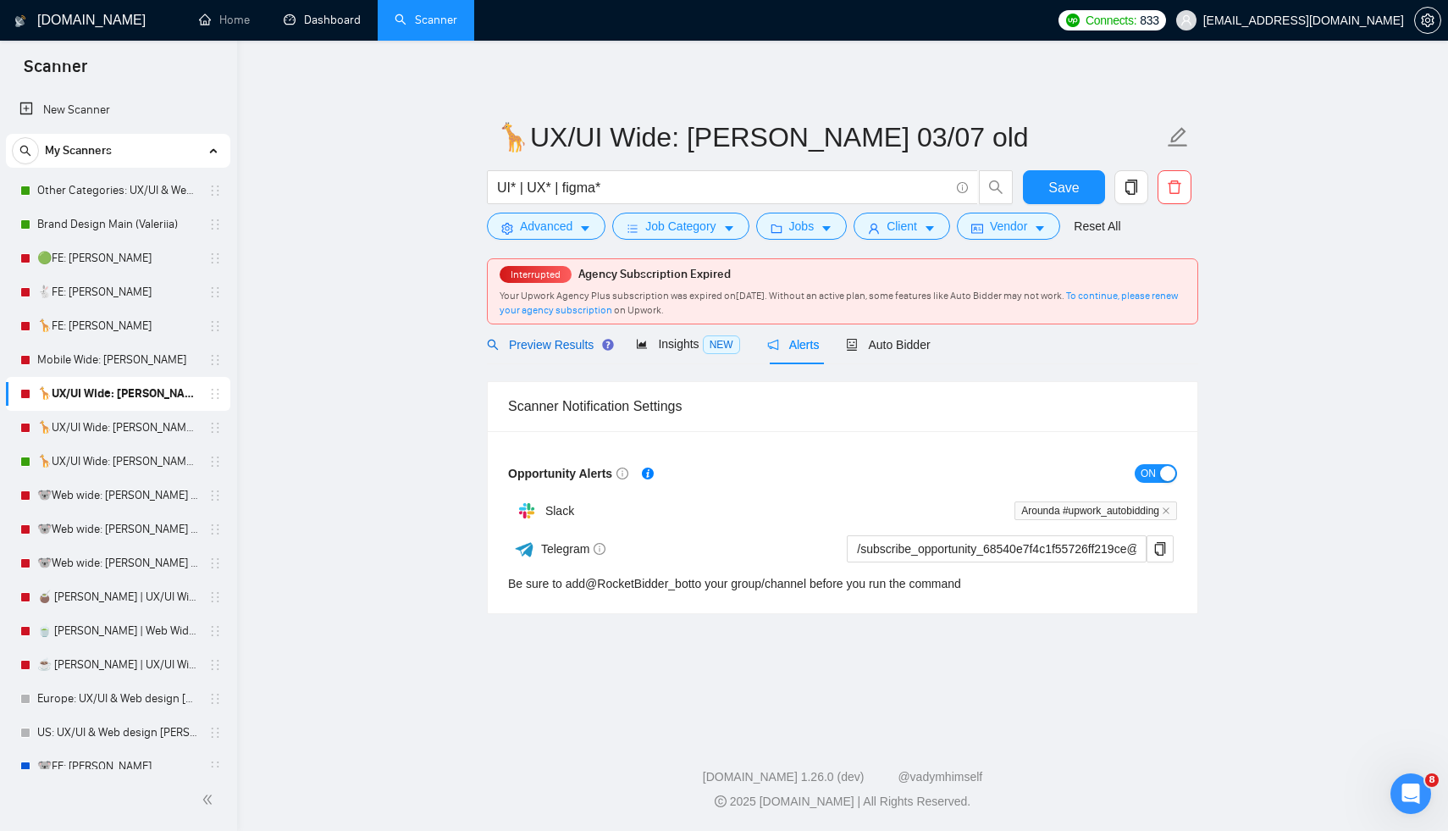
click at [560, 347] on span "Preview Results" at bounding box center [548, 345] width 122 height 14
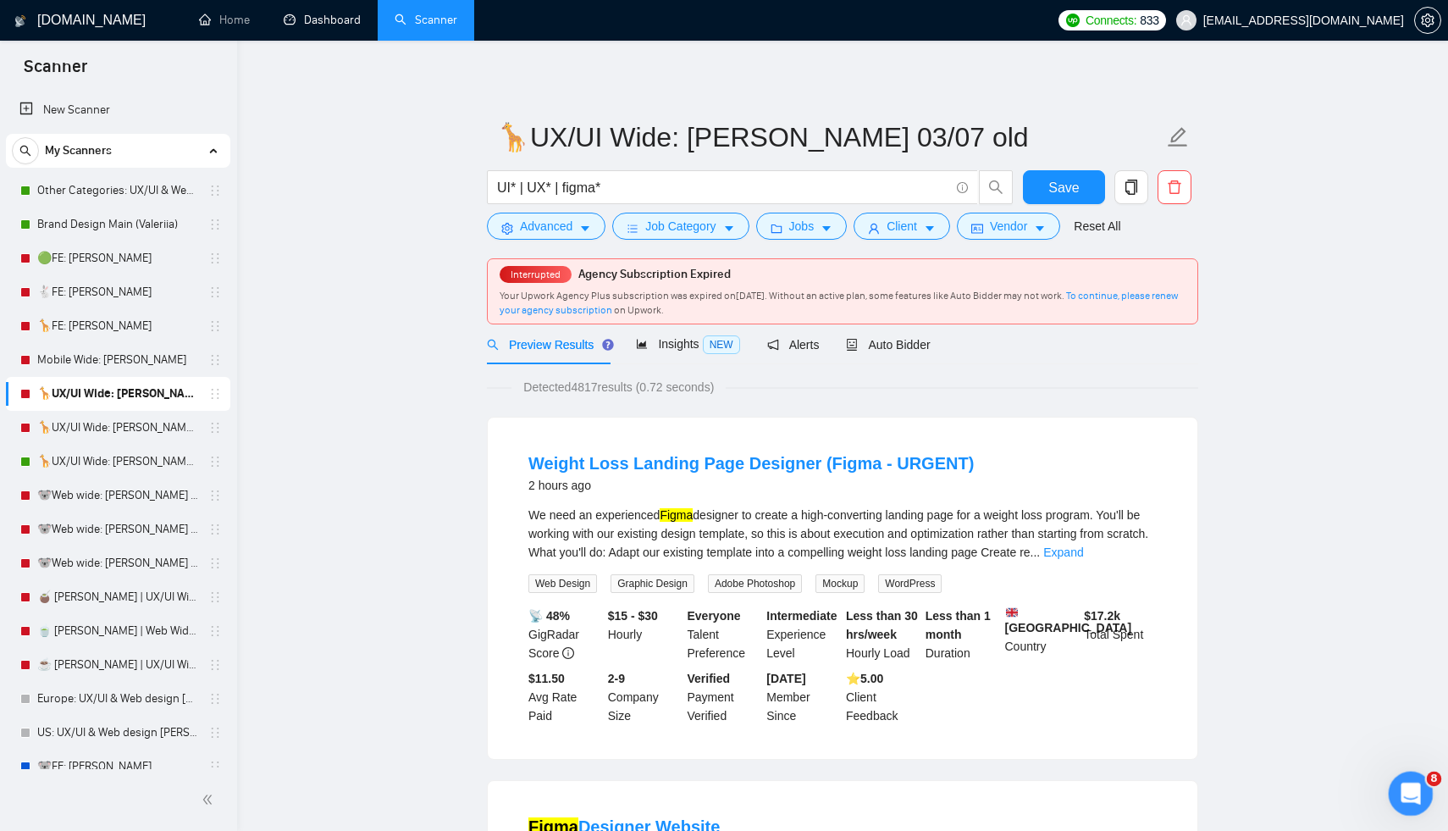
click at [1406, 789] on icon "Відкрити програму для спілкування Intercom" at bounding box center [1408, 791] width 28 height 28
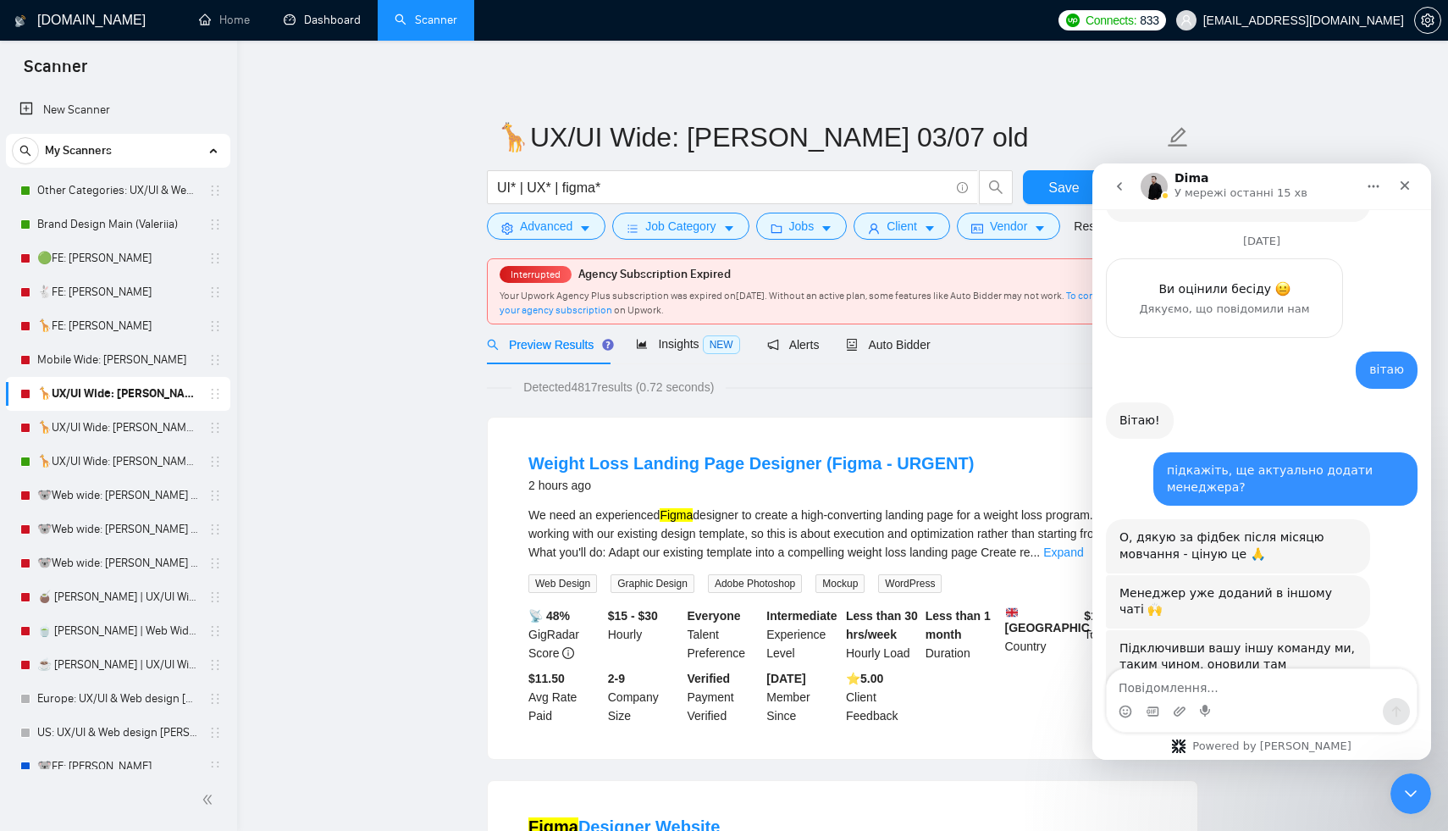
scroll to position [3688, 0]
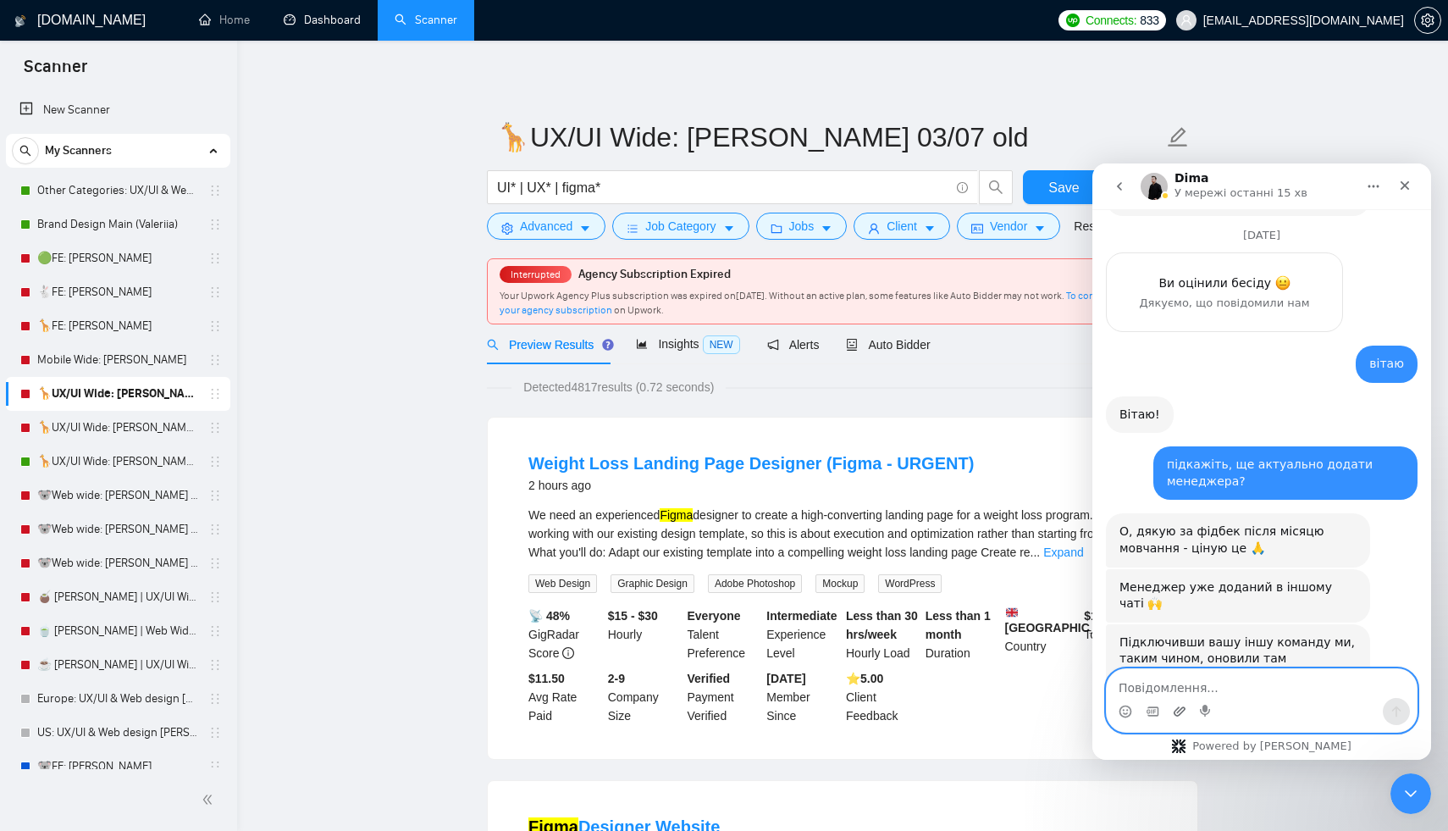
click at [1177, 709] on icon "Завантажити вкладений файл" at bounding box center [1179, 710] width 12 height 9
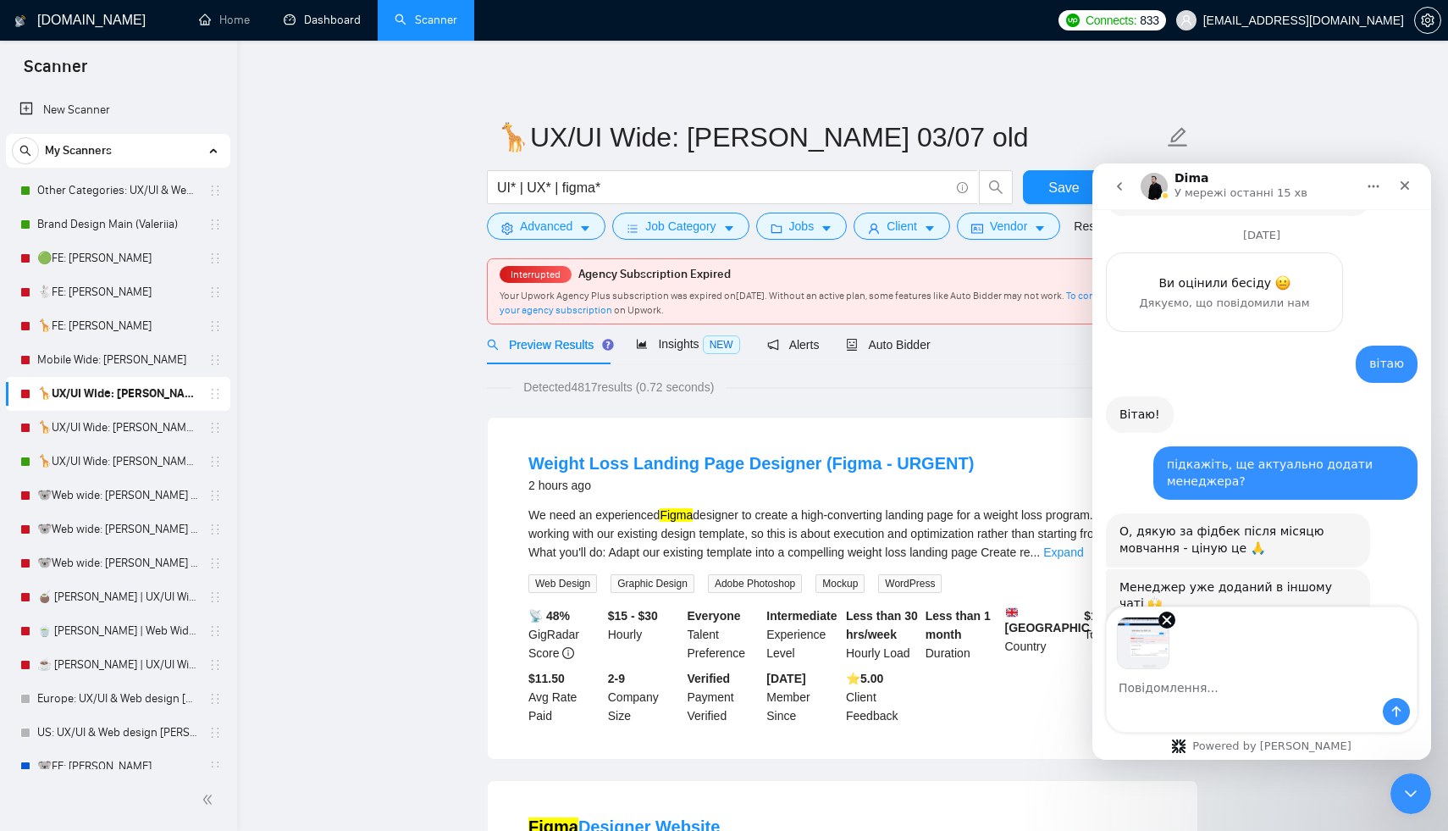
scroll to position [3750, 0]
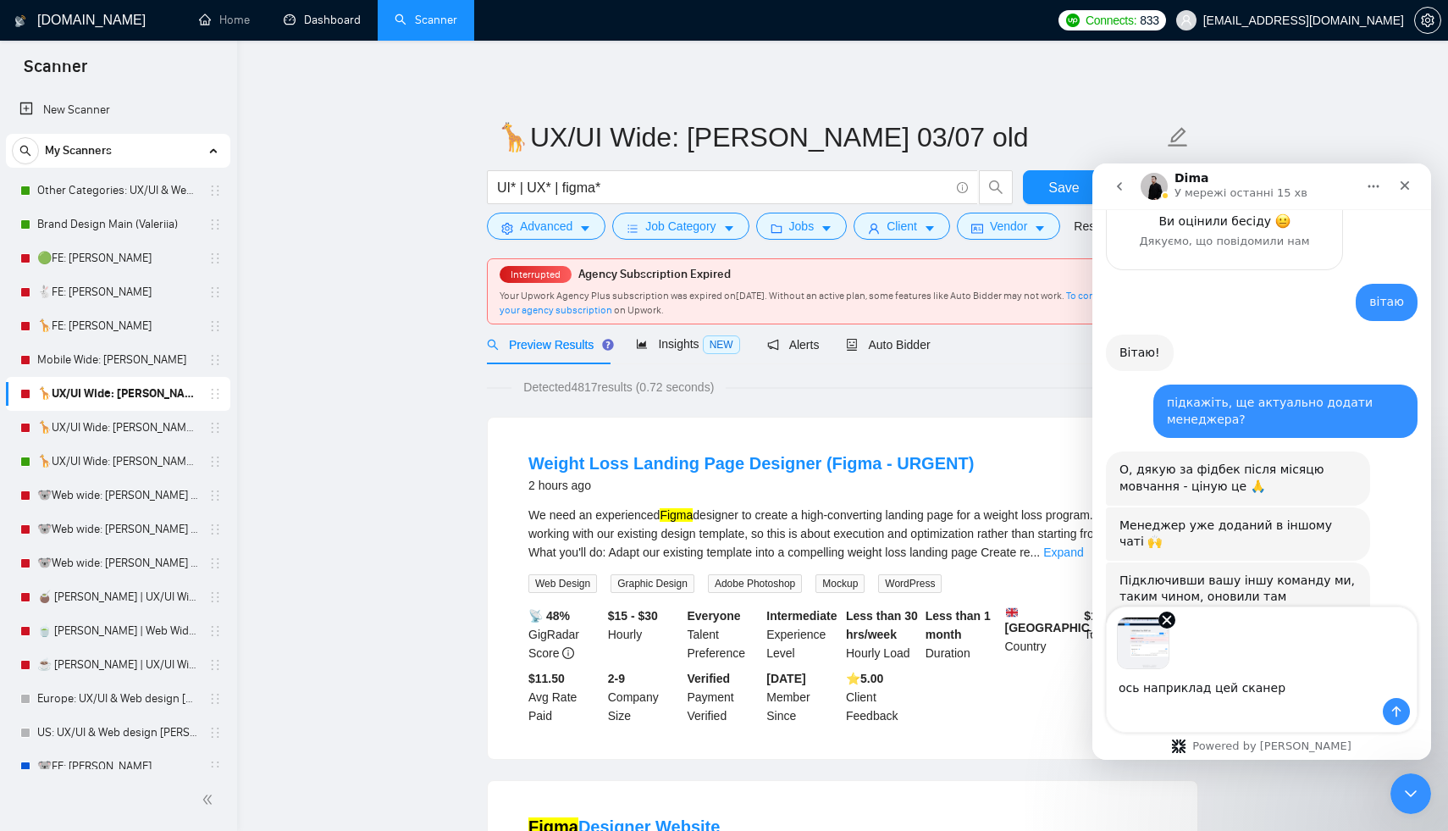
type textarea "ось наприклад цей сканера"
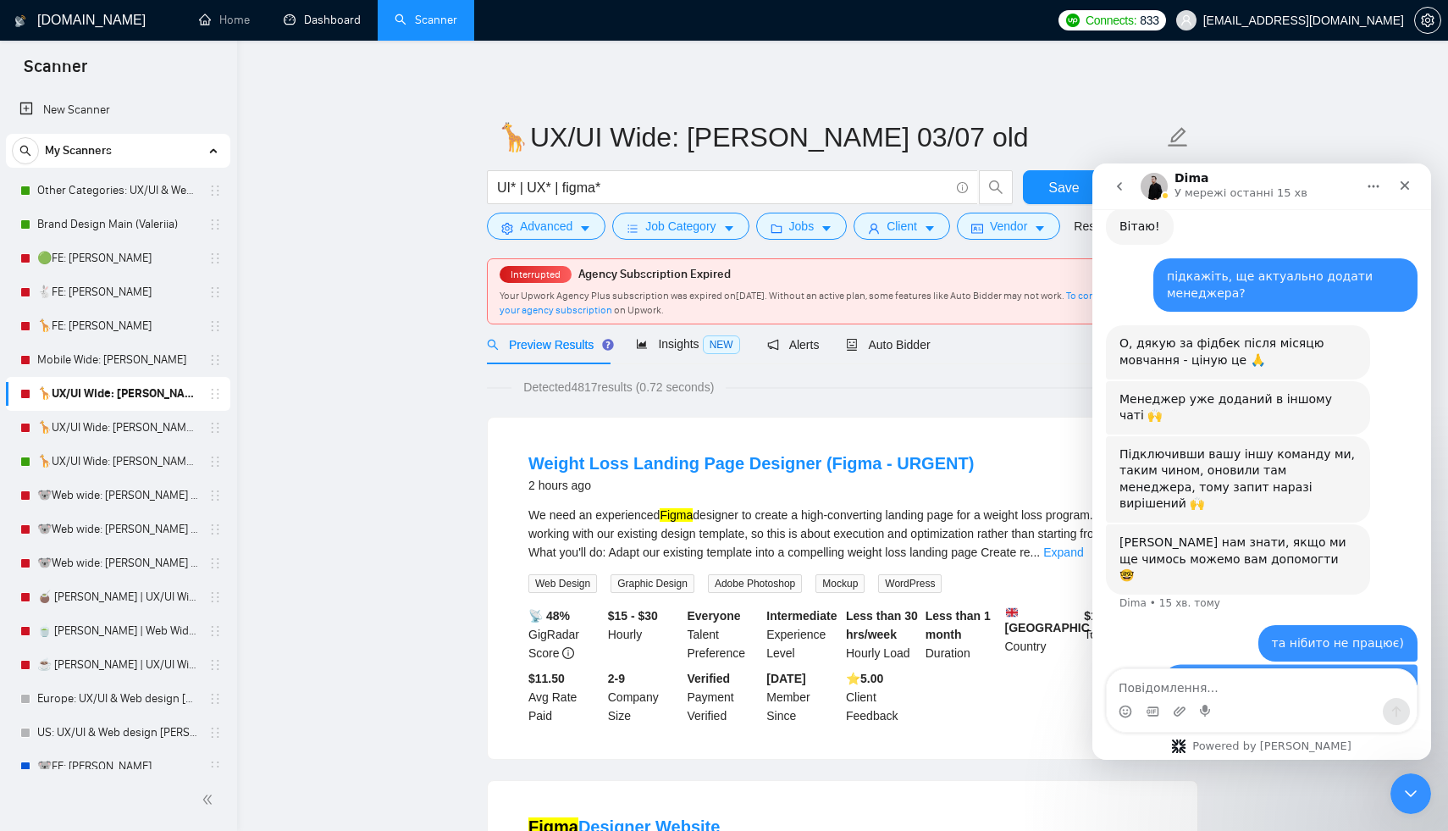
scroll to position [3882, 0]
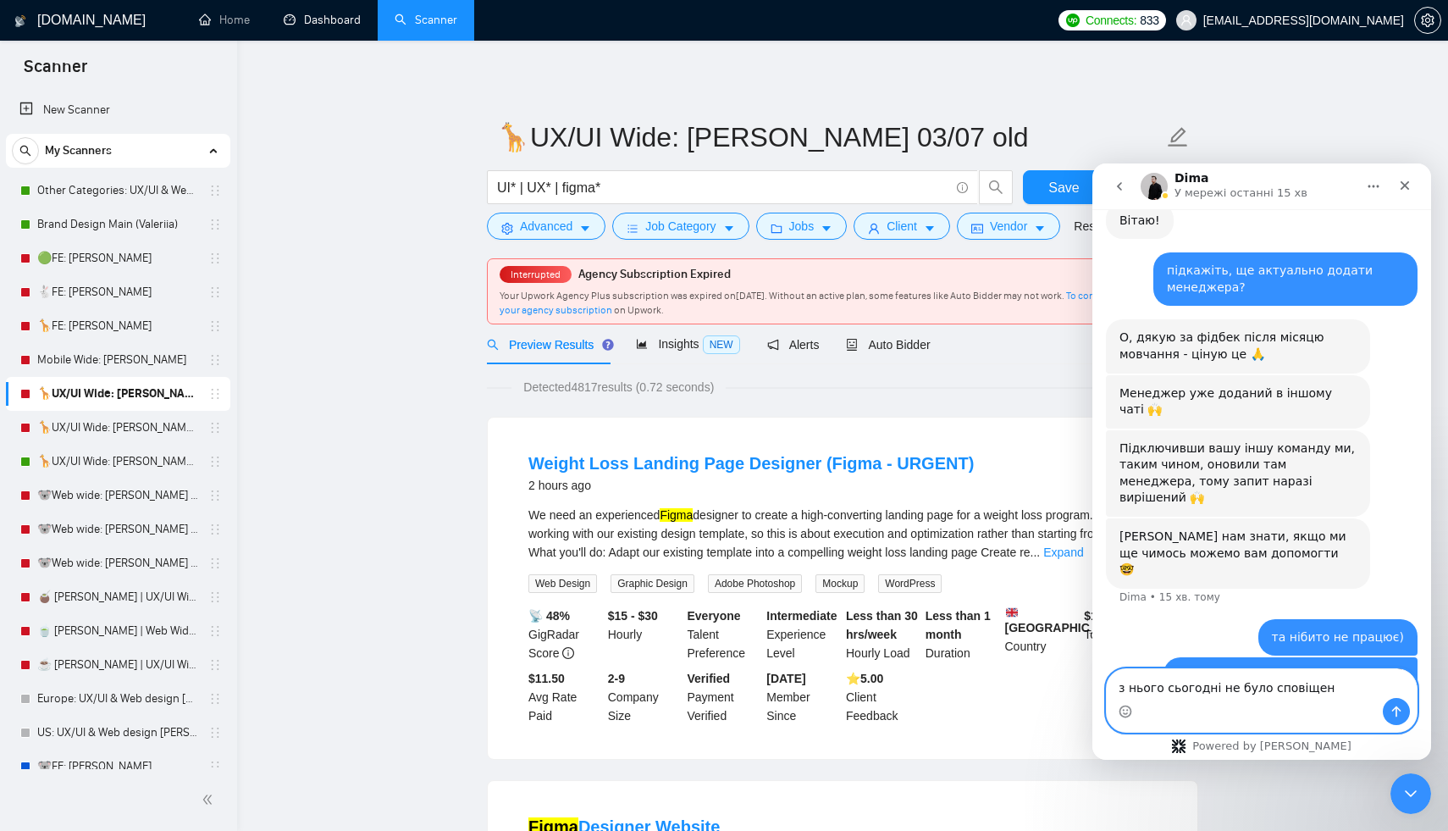
type textarea "з нього сьогодні не було сповіщень"
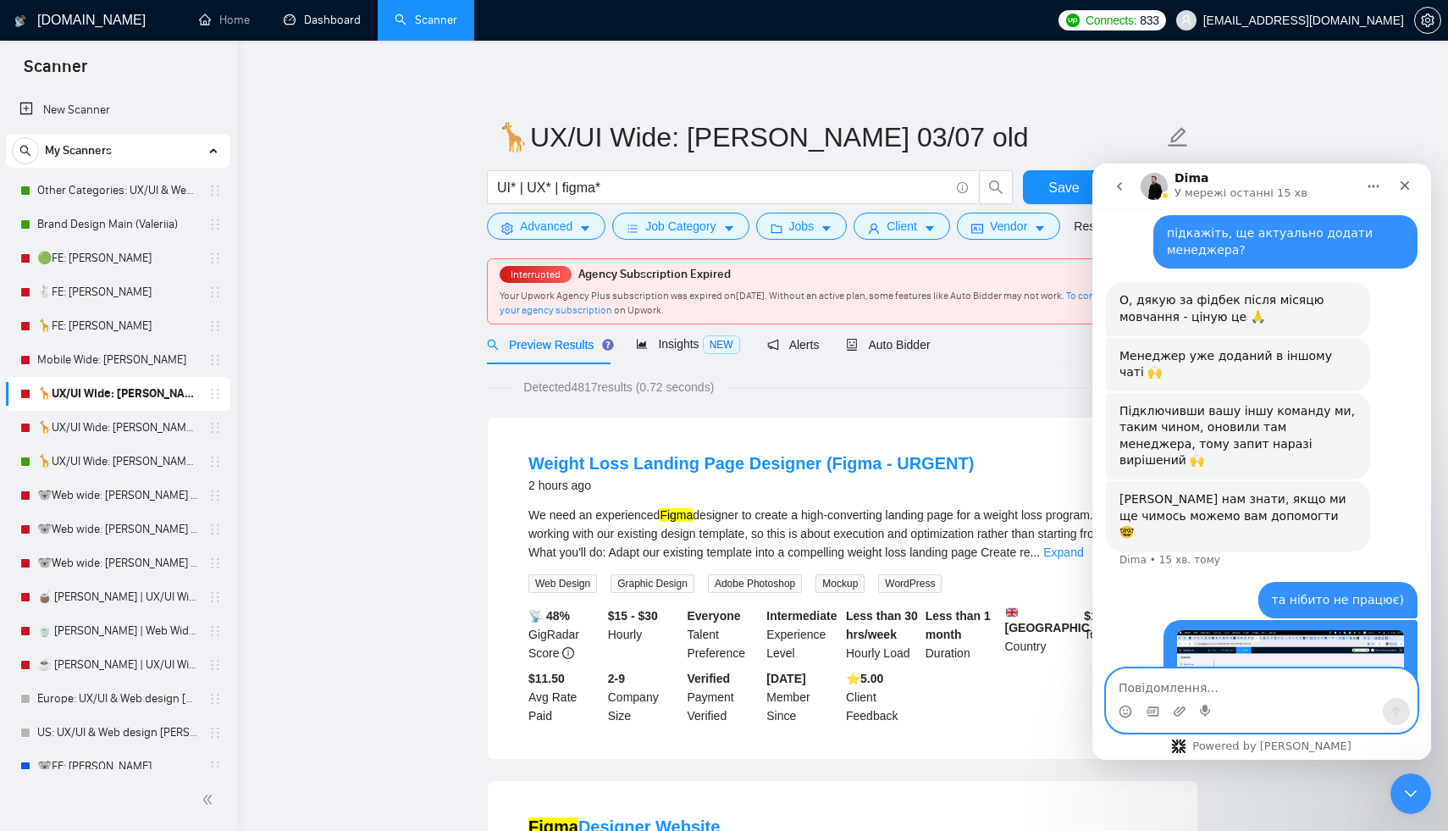
scroll to position [3921, 0]
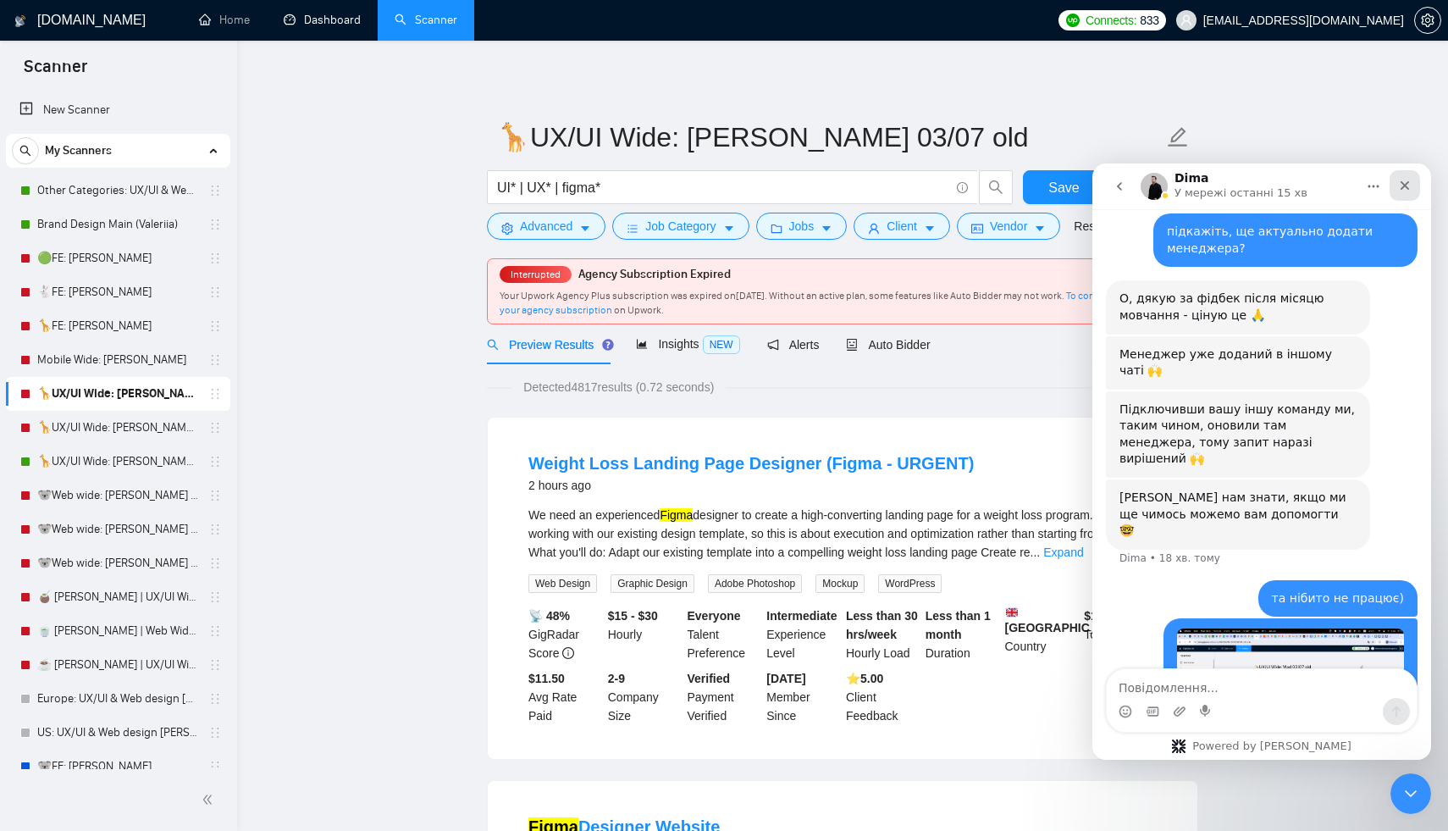
click at [1401, 192] on div "Закрити" at bounding box center [1404, 185] width 30 height 30
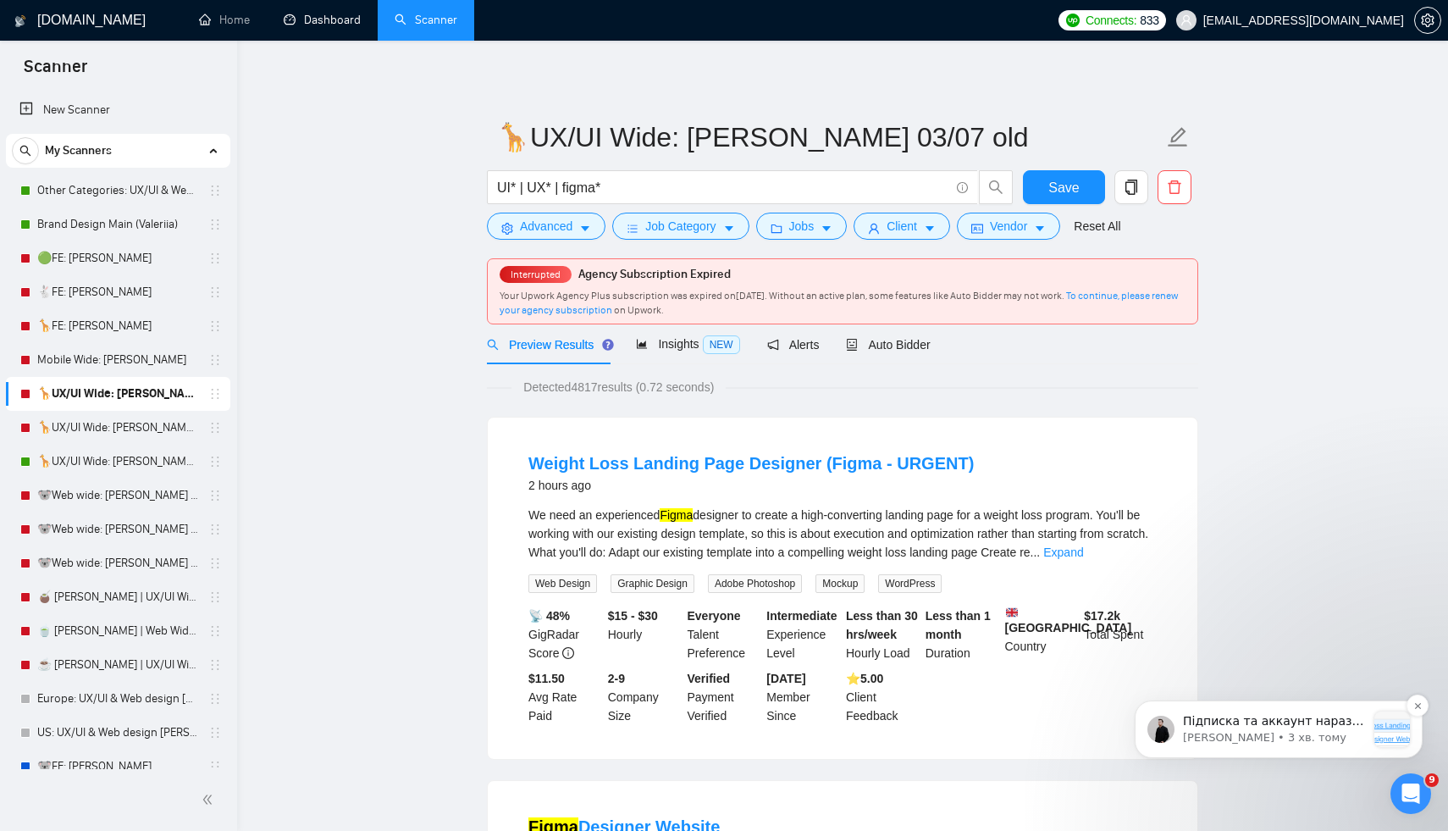
scroll to position [4359, 0]
click at [1233, 730] on p "[PERSON_NAME] • 3 хв. тому" at bounding box center [1274, 737] width 183 height 15
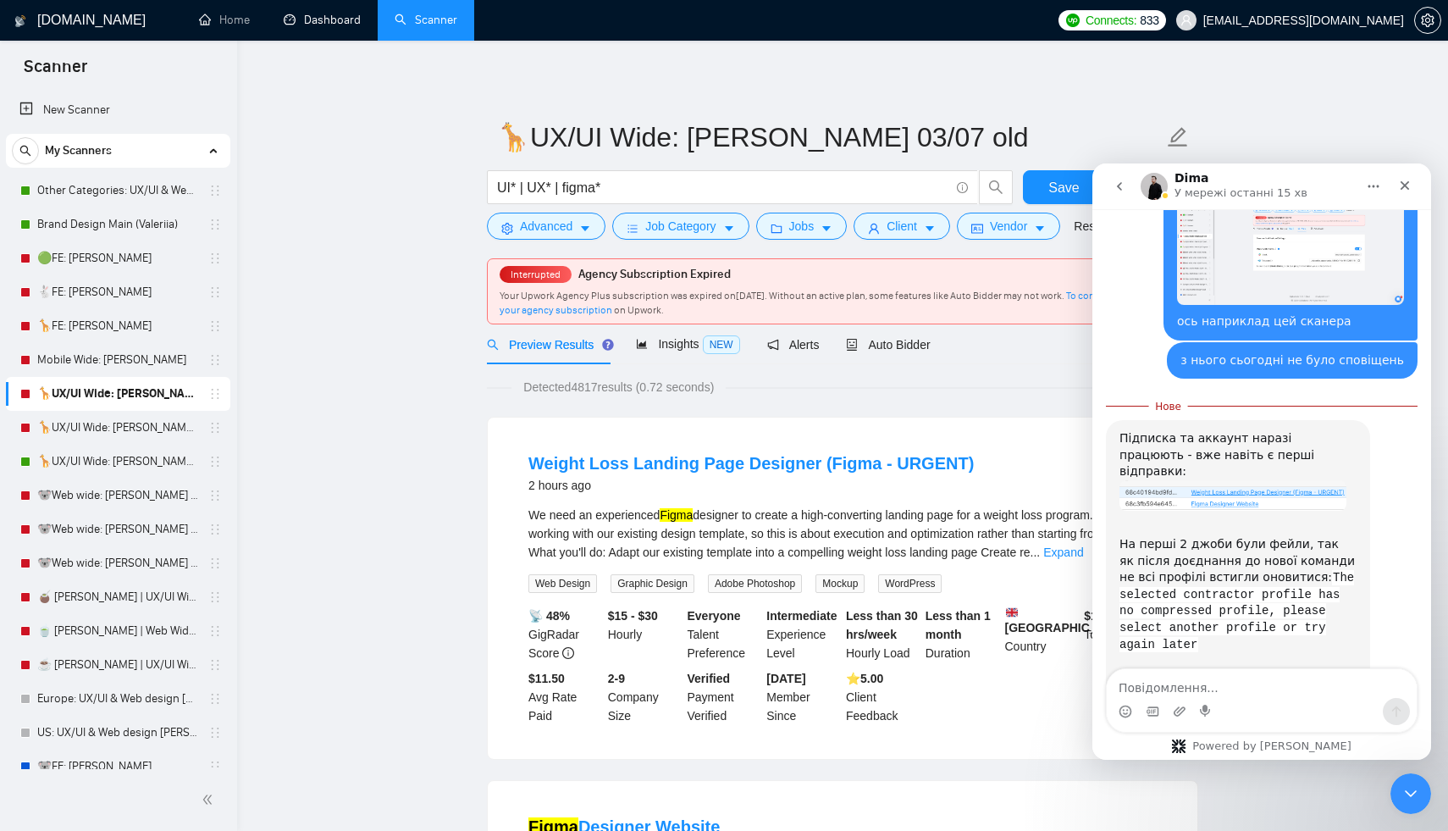
scroll to position [4368, 0]
click at [83, 466] on link "🦒UX/UI Wide: [PERSON_NAME] 03/07 quest" at bounding box center [117, 461] width 161 height 34
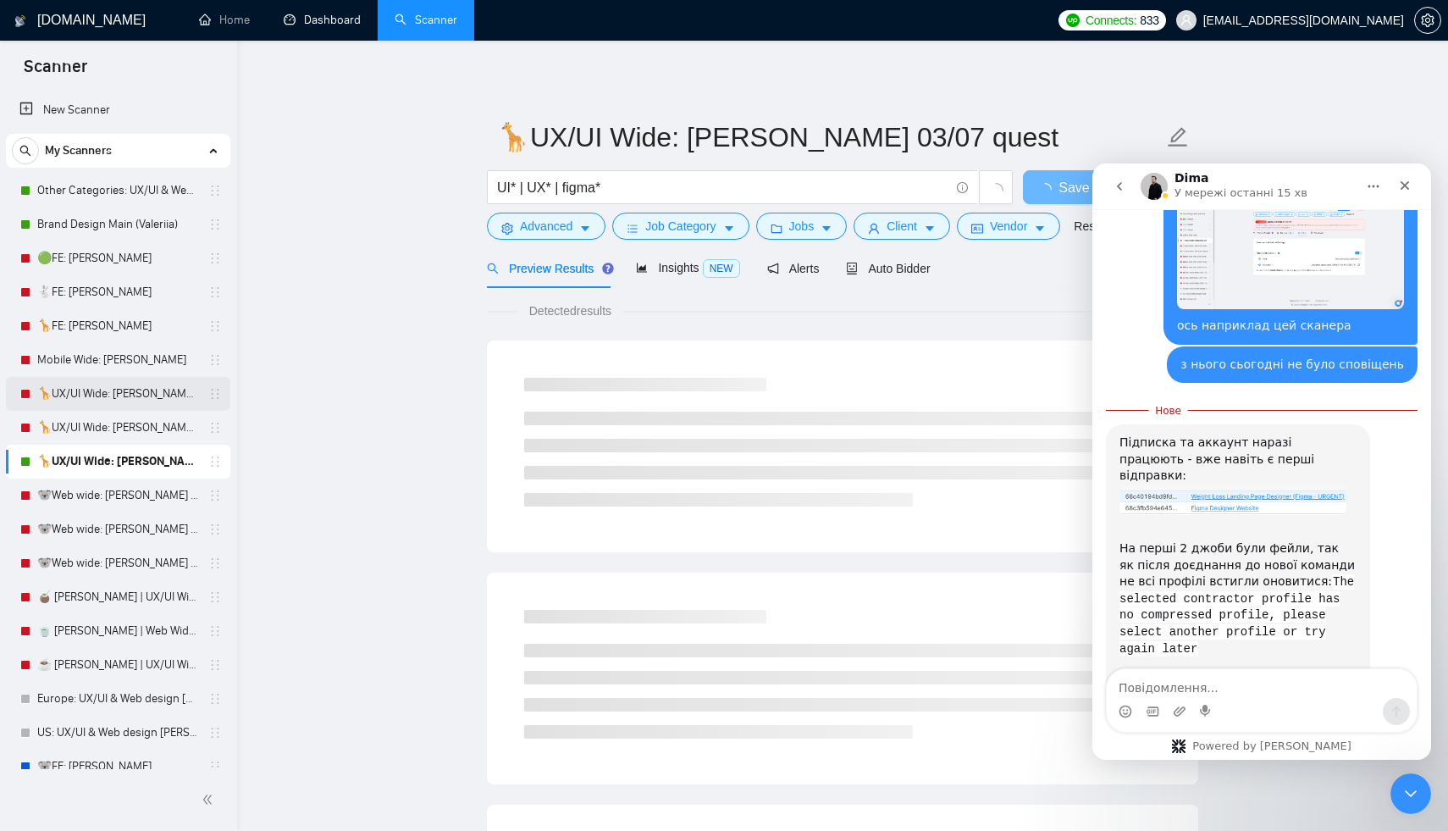
click at [80, 396] on link "🦒UX/UI Wide: [PERSON_NAME] 03/07 old" at bounding box center [117, 394] width 161 height 34
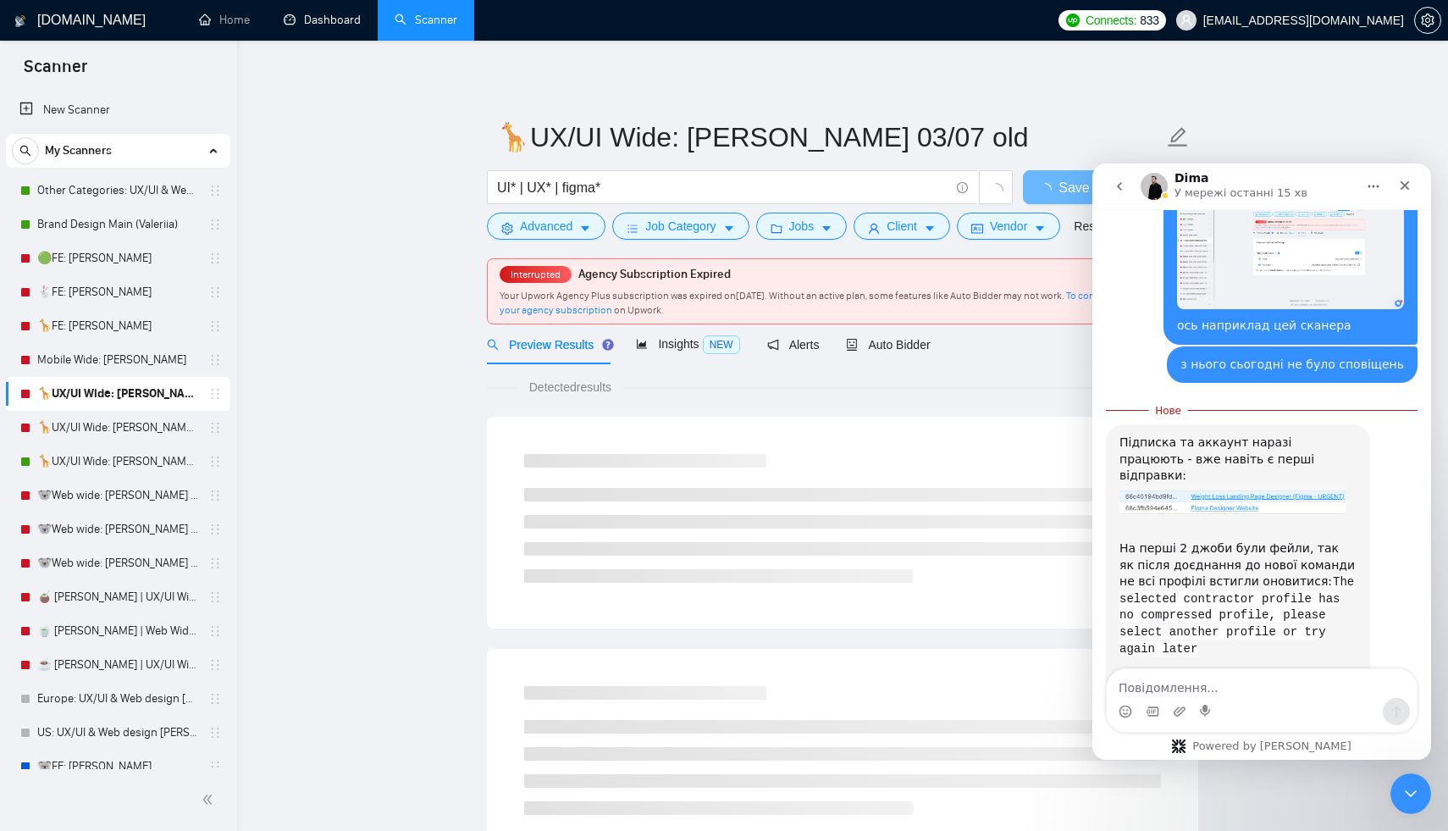
click at [763, 340] on div "Preview Results Insights NEW Alerts Auto Bidder" at bounding box center [709, 344] width 444 height 40
click at [792, 339] on span "Alerts" at bounding box center [793, 345] width 52 height 14
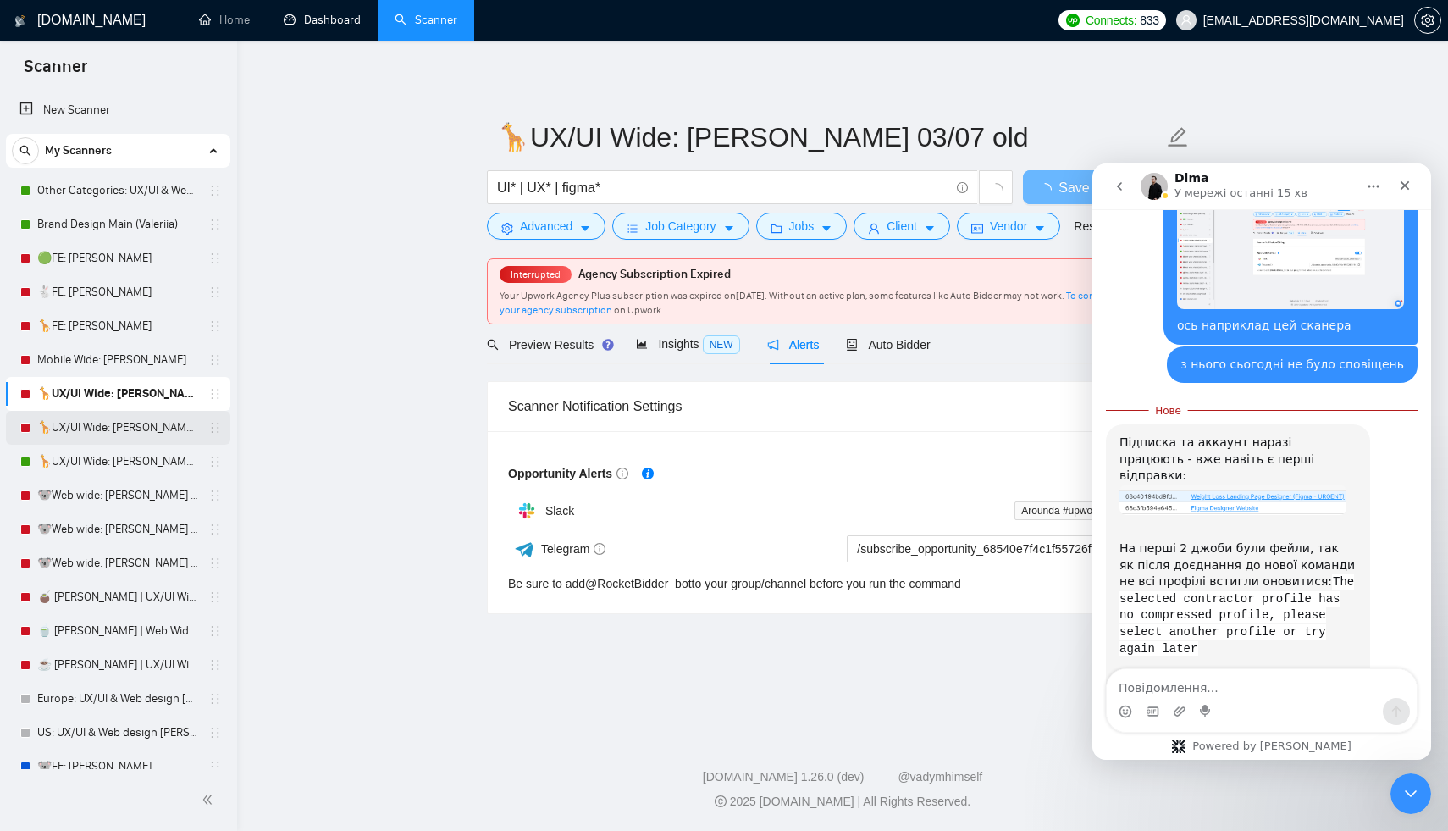
click at [94, 423] on link "🦒UX/UI Wide: [PERSON_NAME] 03/07 portfolio" at bounding box center [117, 428] width 161 height 34
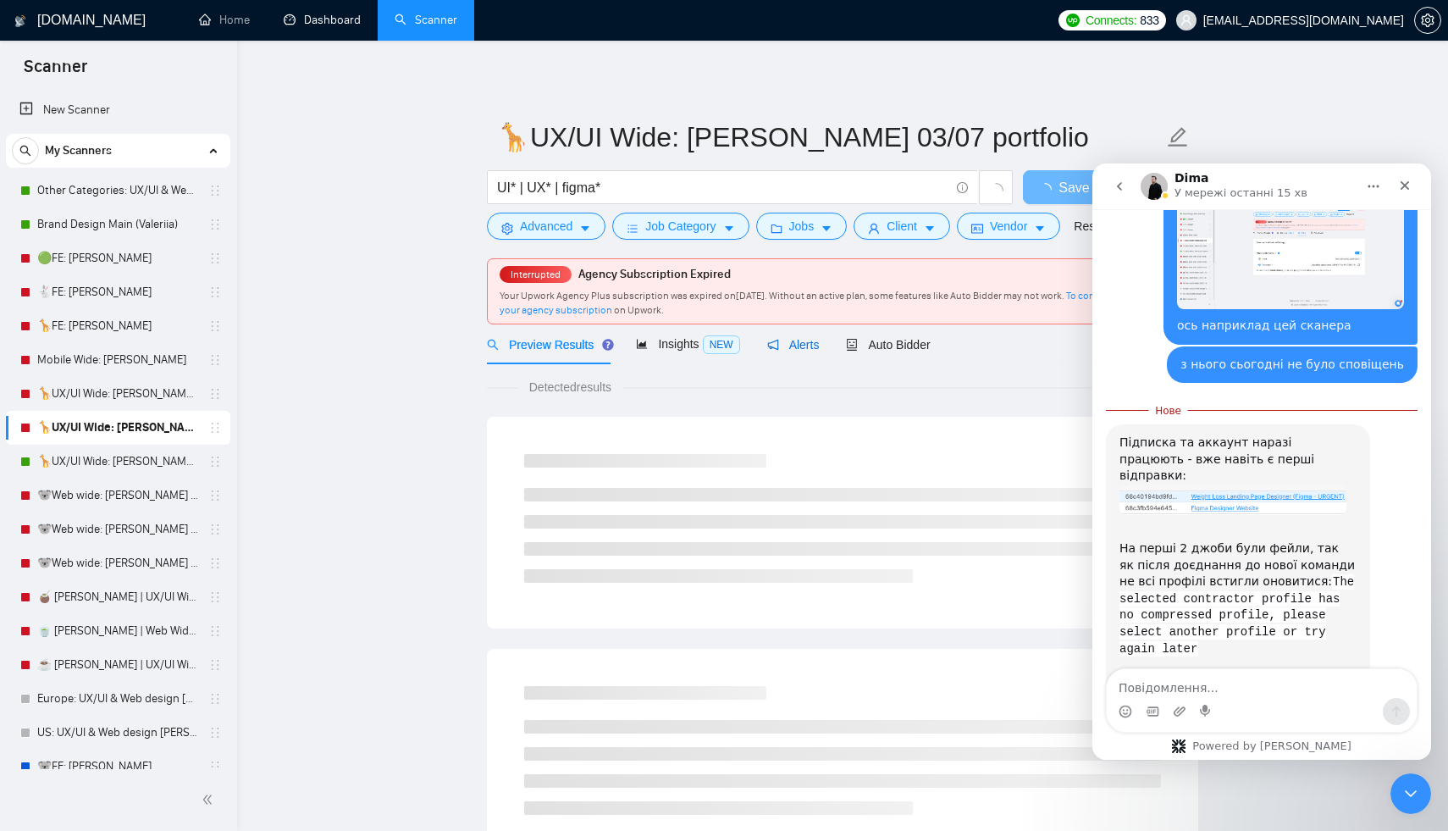
click at [798, 353] on div "Alerts" at bounding box center [793, 344] width 52 height 19
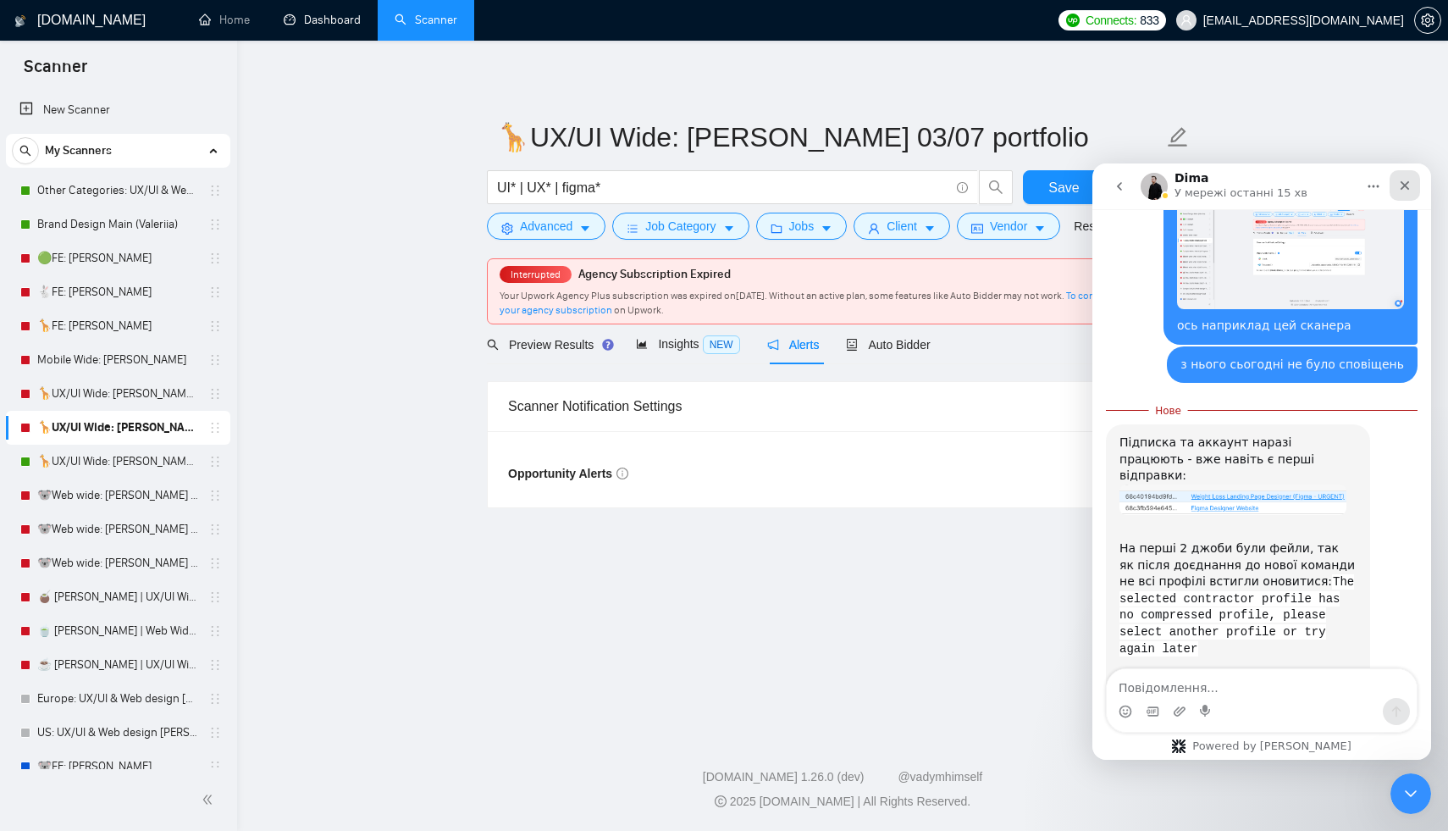
click at [1401, 189] on icon "Закрити" at bounding box center [1404, 185] width 9 height 9
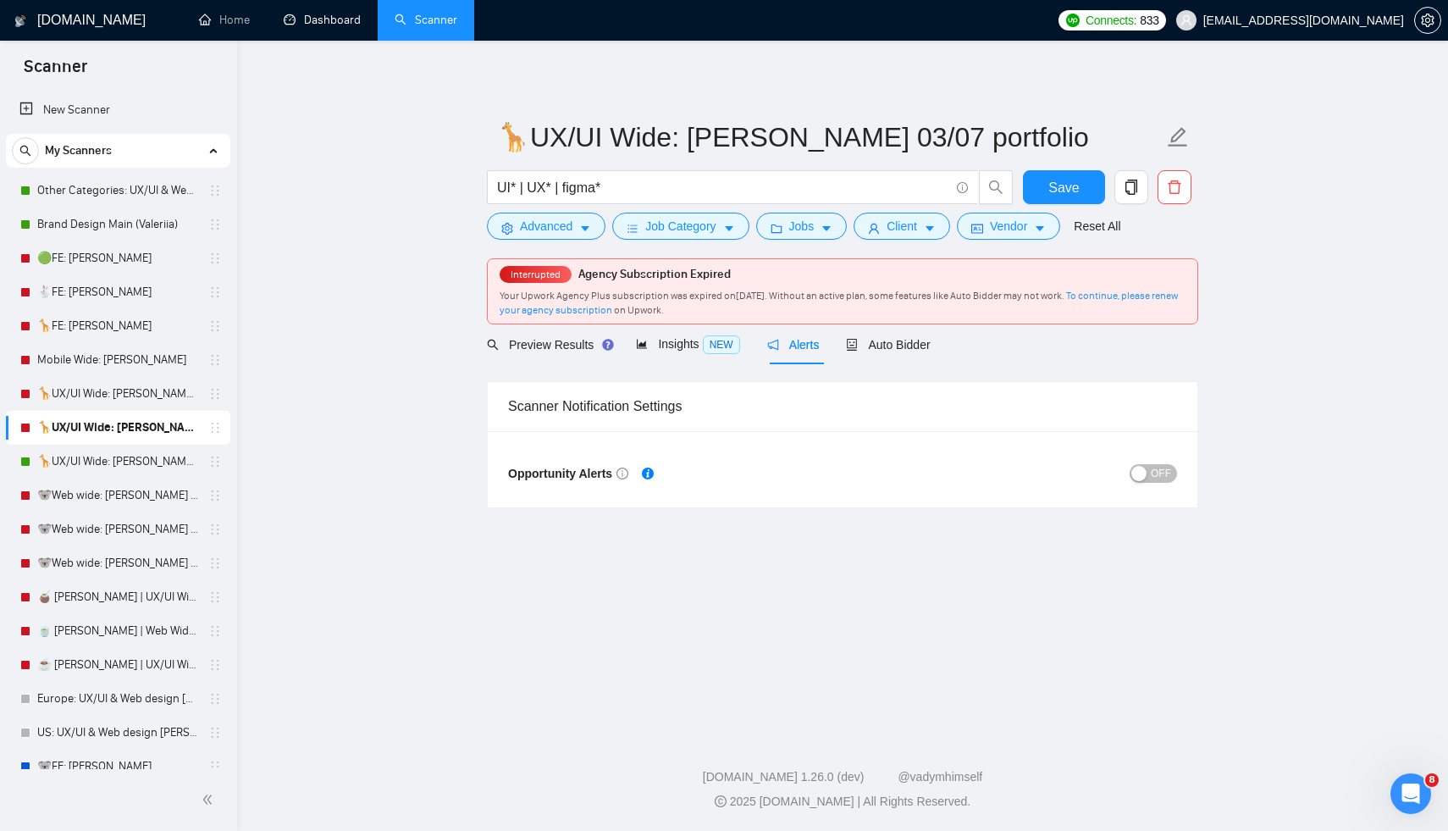
click at [1145, 472] on div "button" at bounding box center [1138, 473] width 15 height 15
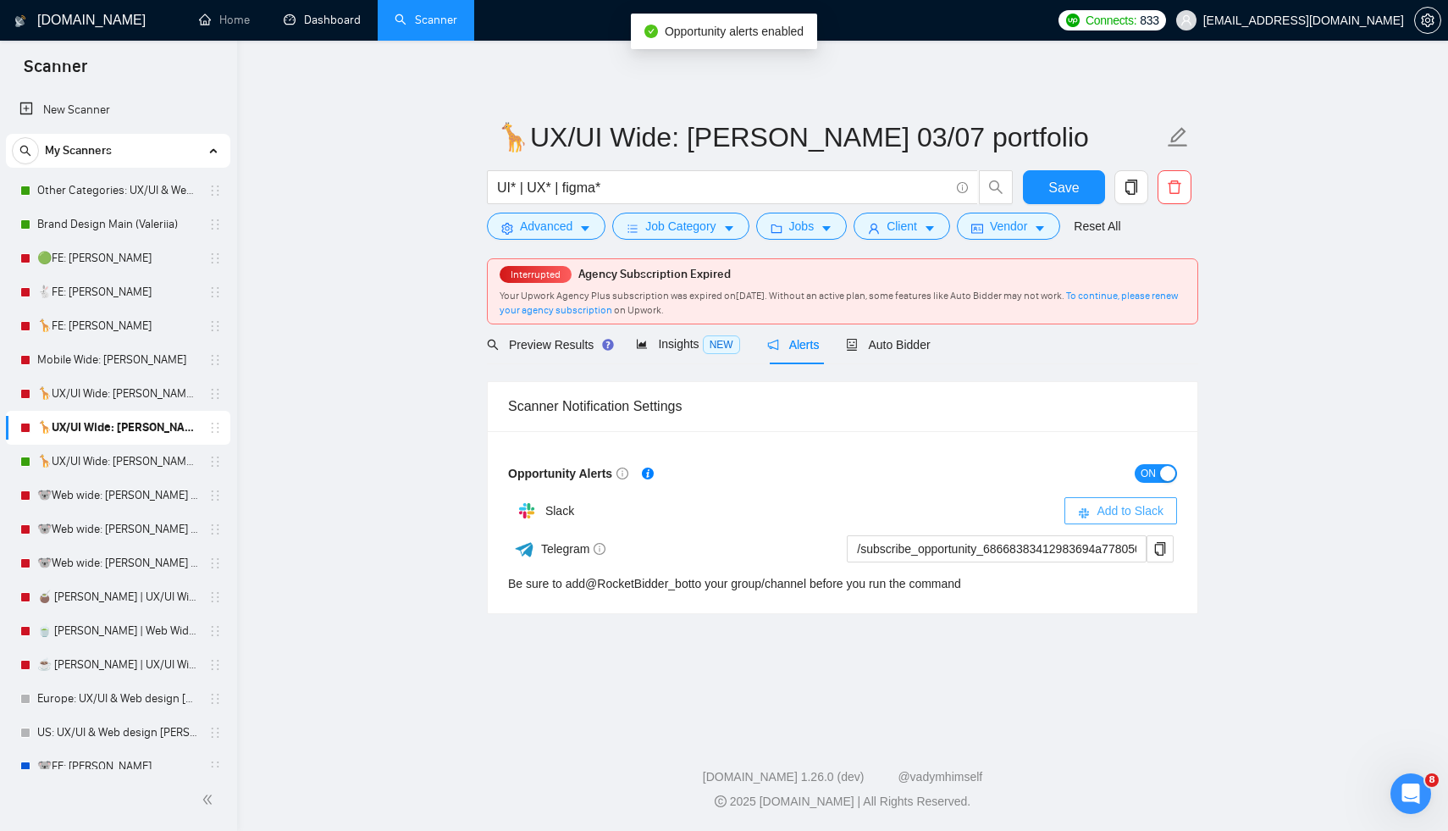
click at [1104, 511] on span "Add to Slack" at bounding box center [1129, 510] width 67 height 19
